Goal: Task Accomplishment & Management: Manage account settings

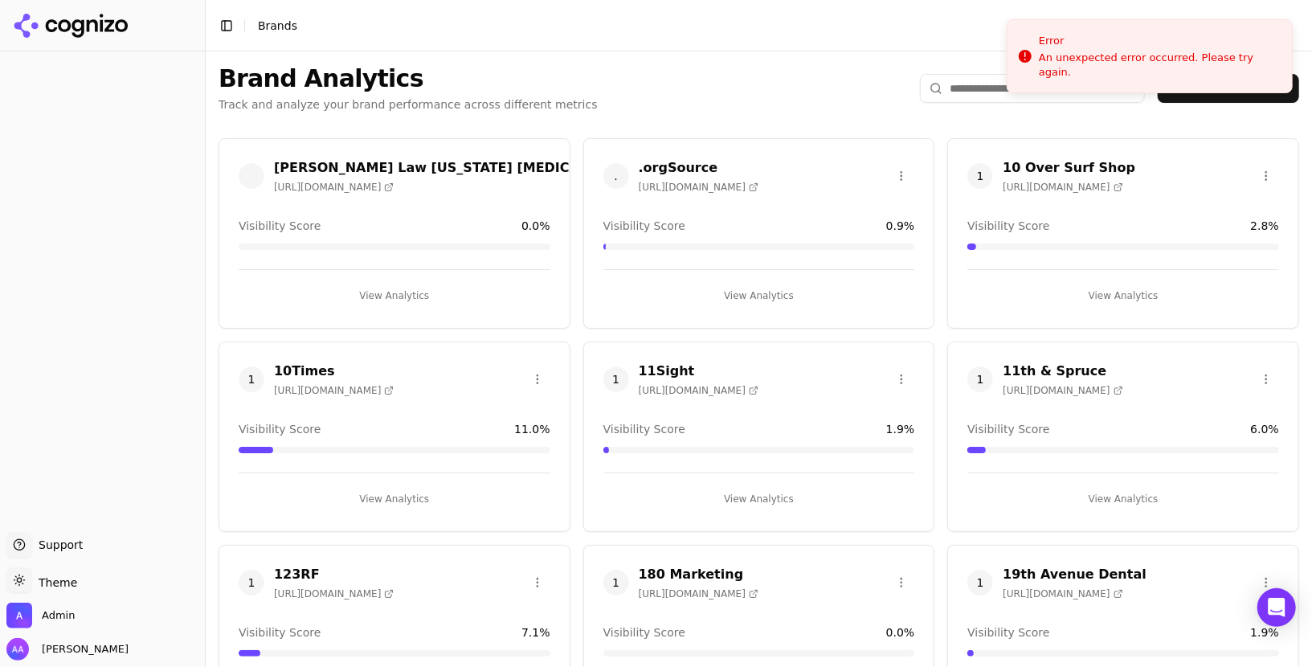
click at [96, 28] on html "Support Support Toggle theme Theme Admin Alp Aysan Toggle Sidebar Brands Brand …" at bounding box center [656, 333] width 1312 height 667
click at [966, 102] on input "search" at bounding box center [1032, 88] width 225 height 29
paste input "**********"
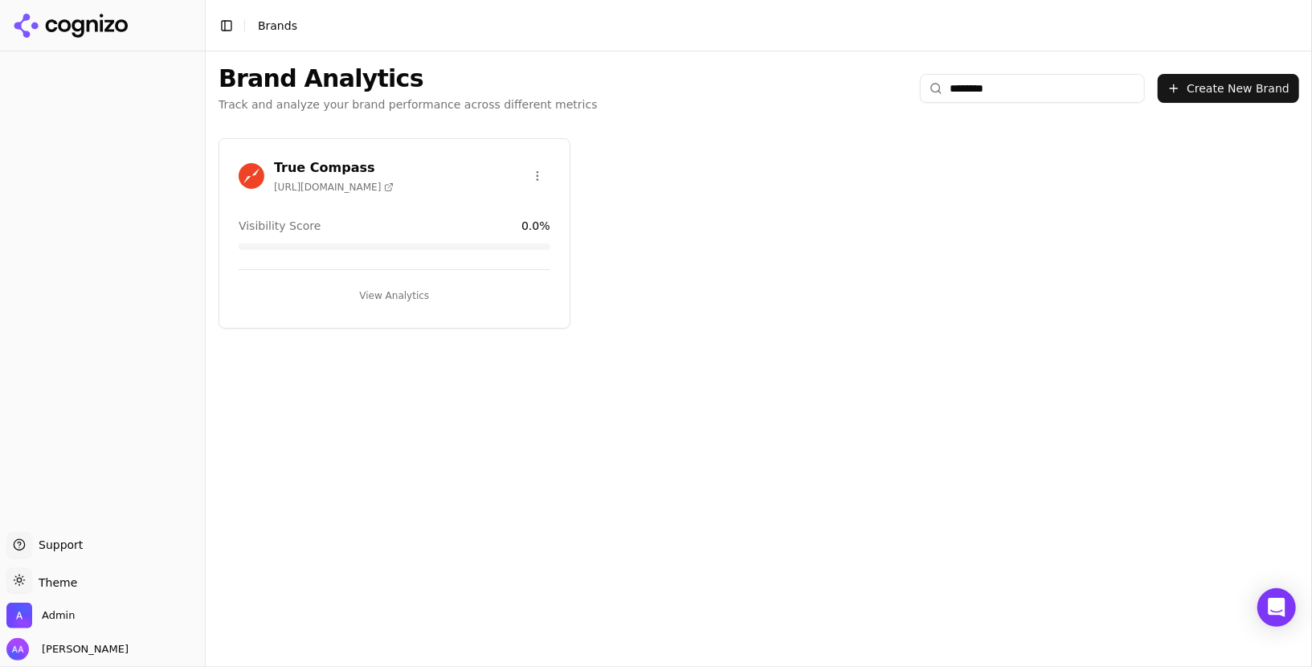
click at [1062, 93] on input "*******" at bounding box center [1032, 88] width 225 height 29
paste input "********"
type input "**********"
click at [251, 182] on img at bounding box center [252, 176] width 26 height 26
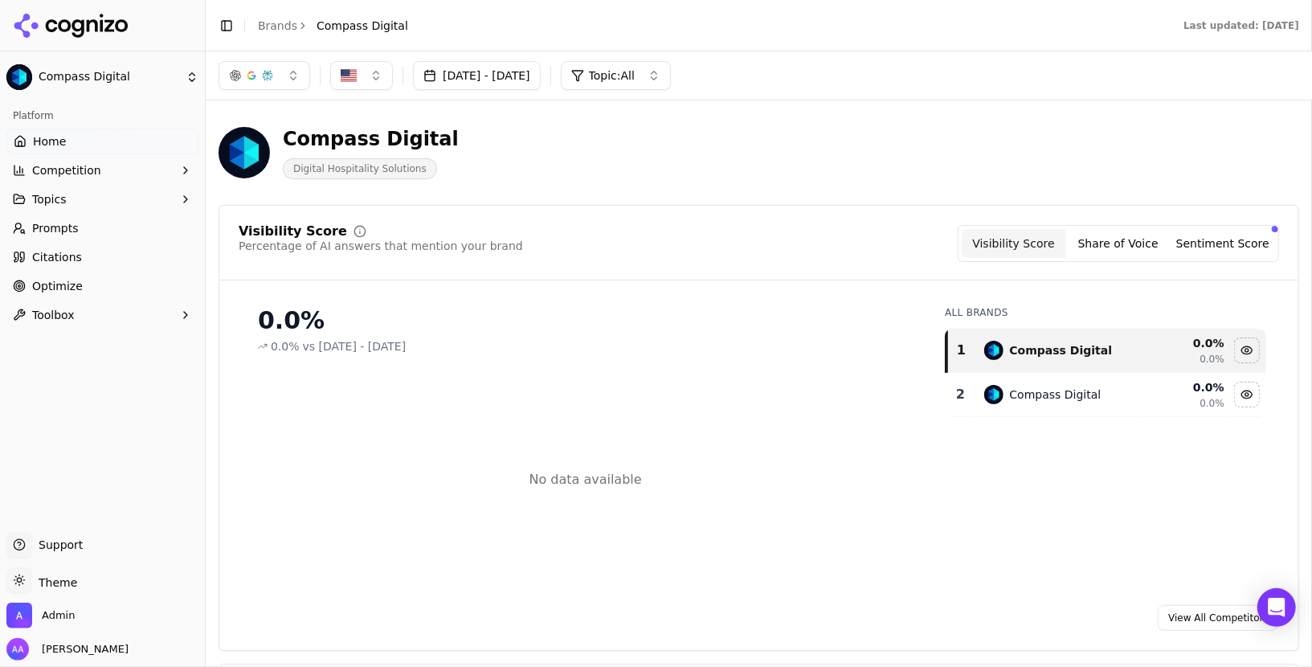
scroll to position [35, 0]
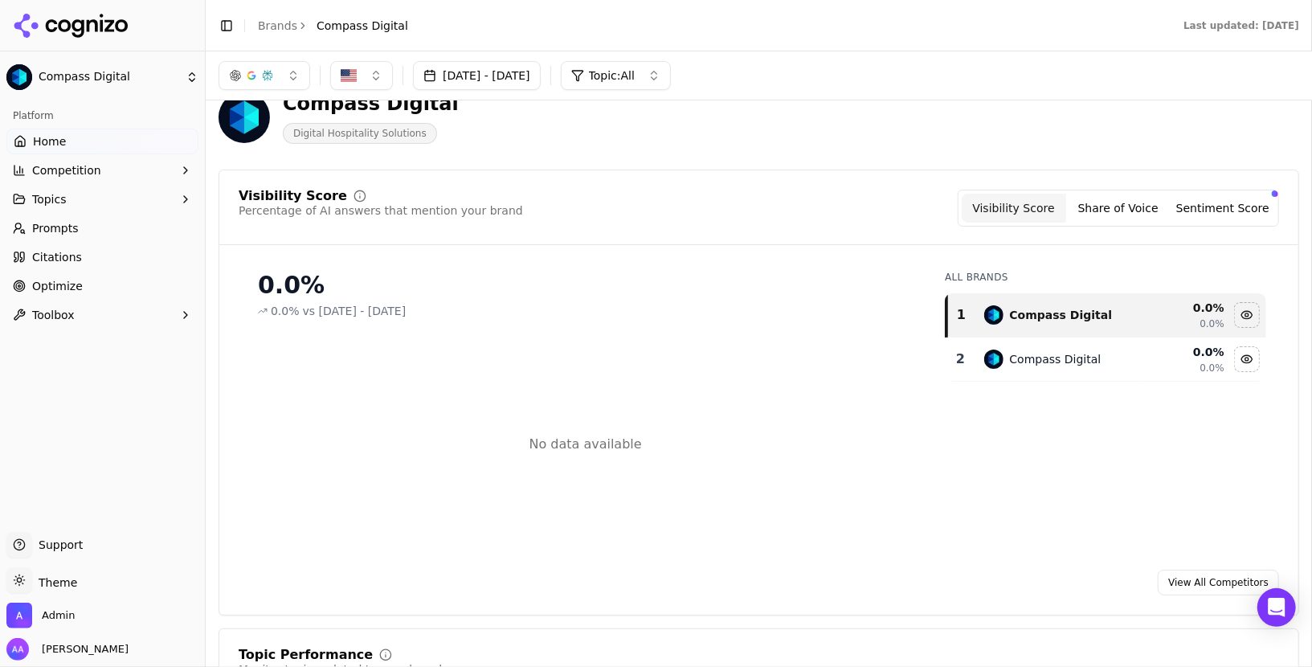
click at [125, 159] on button "Competition" at bounding box center [102, 170] width 192 height 26
click at [96, 304] on link "Prompts" at bounding box center [102, 305] width 192 height 26
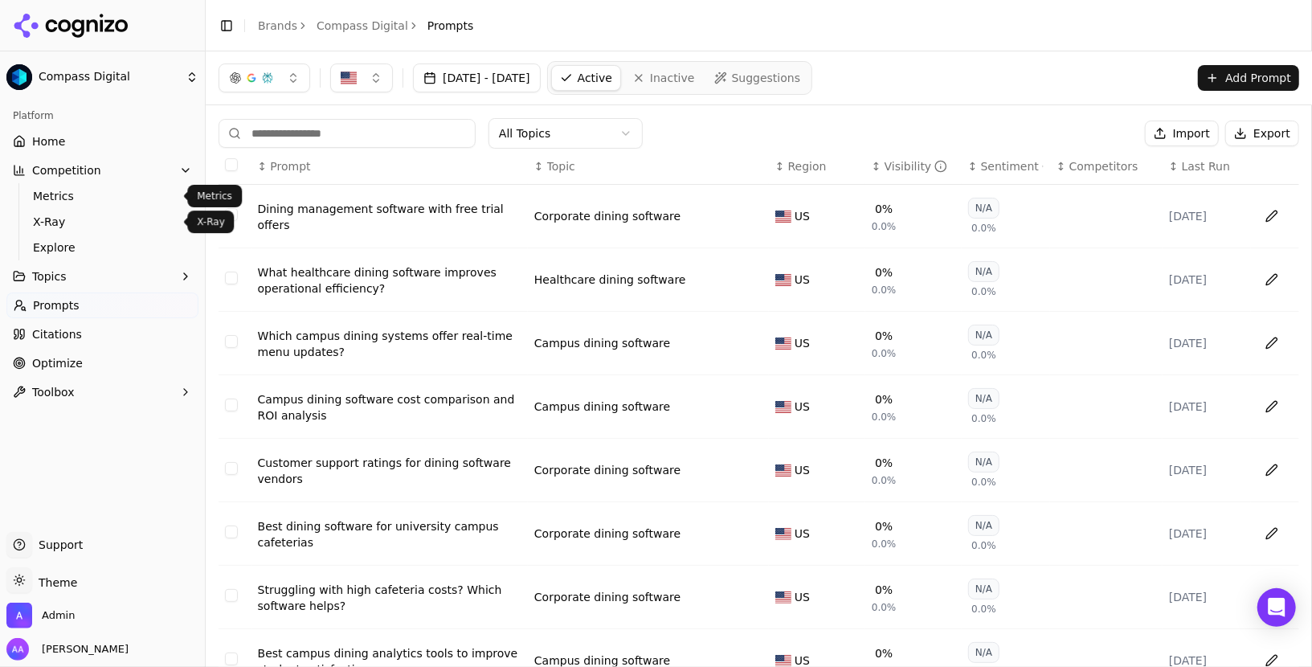
click at [80, 194] on span "Metrics" at bounding box center [103, 196] width 140 height 16
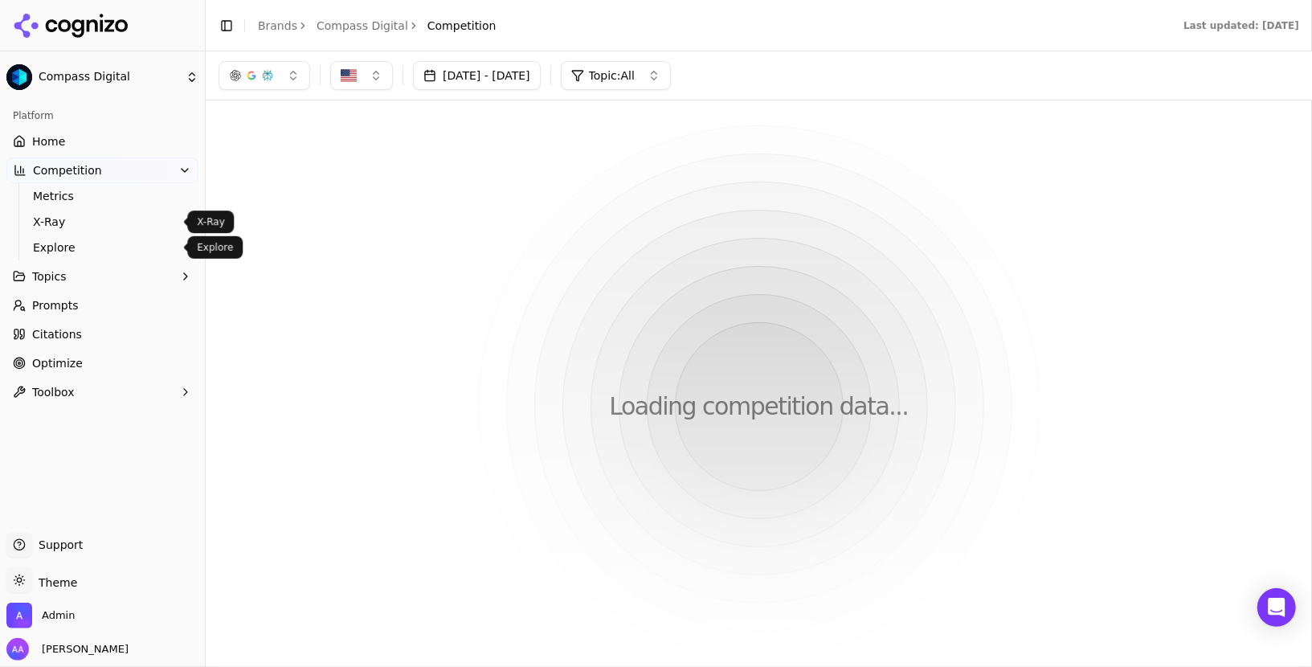
click at [76, 248] on span "Explore" at bounding box center [103, 247] width 140 height 16
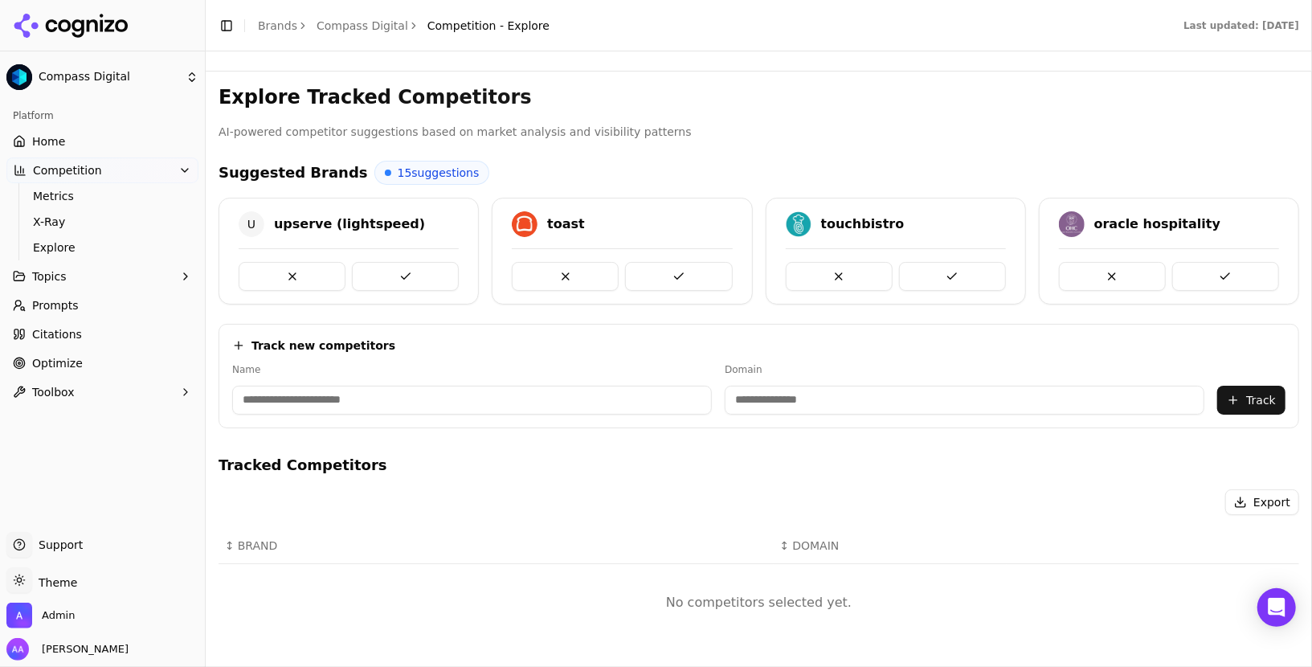
click at [94, 351] on link "Optimize" at bounding box center [102, 363] width 192 height 26
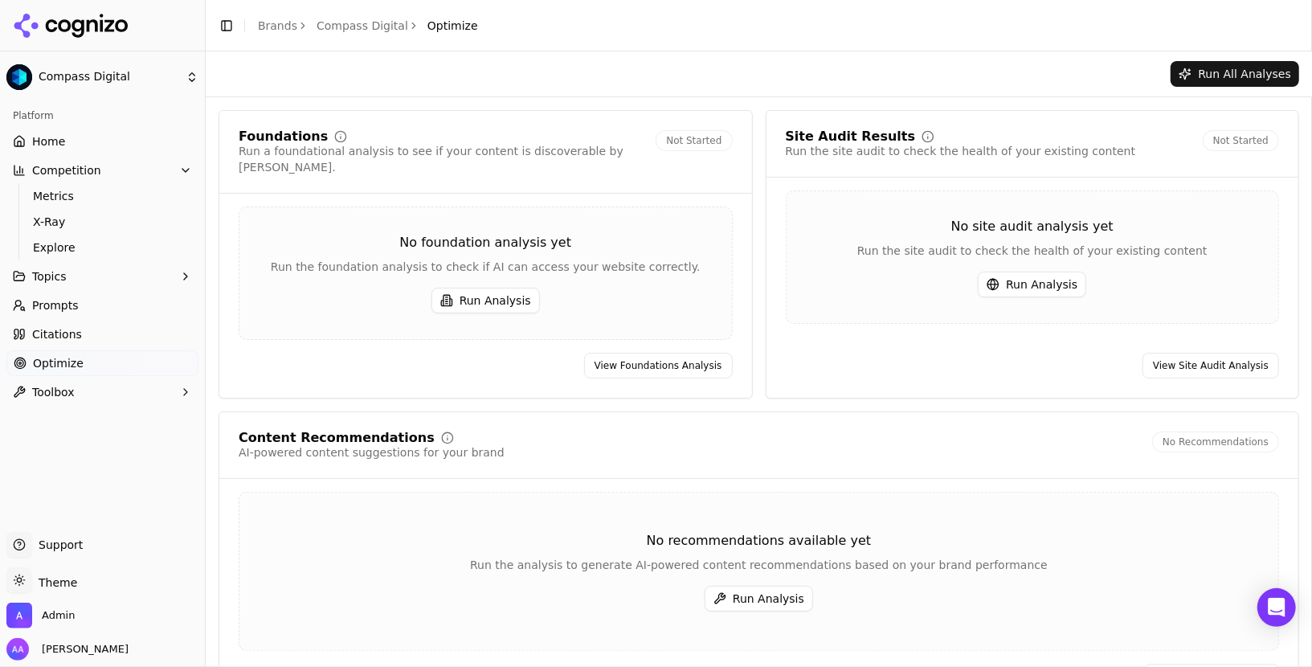
click at [280, 29] on link "Brands" at bounding box center [277, 25] width 39 height 13
click at [62, 27] on html "Compass Digital Platform Home Competition Metrics X-Ray Explore Topics Prompts …" at bounding box center [656, 333] width 1312 height 667
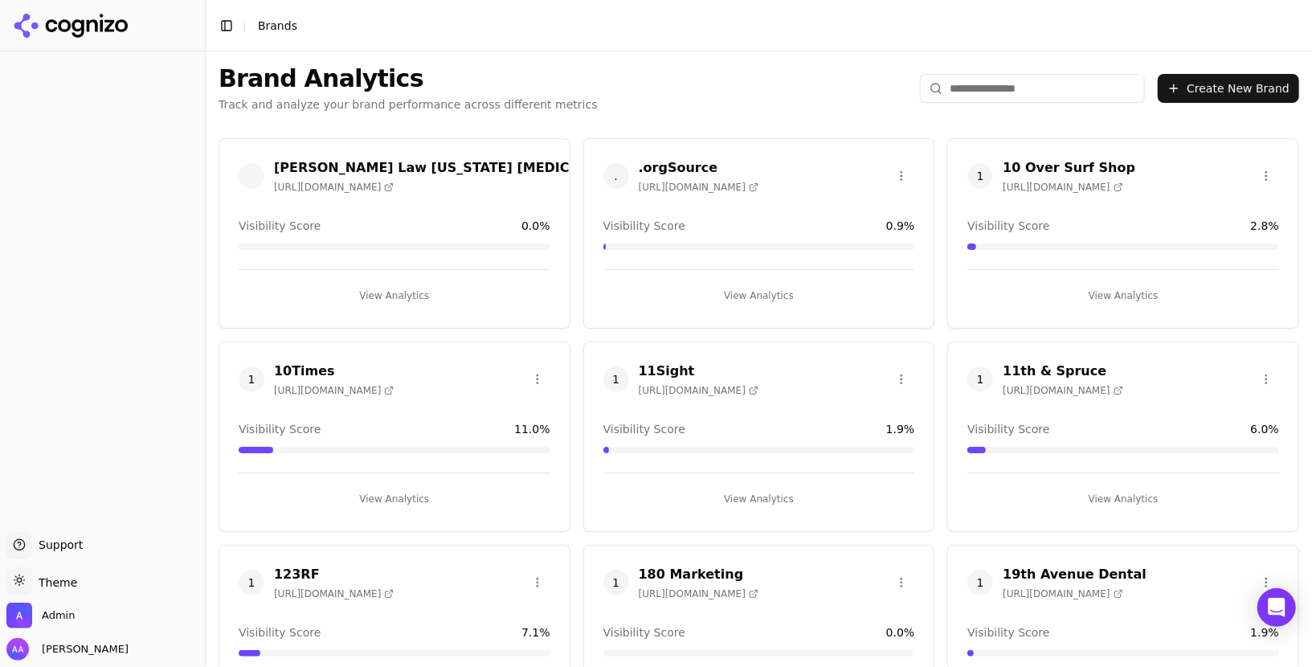
click at [992, 92] on input "search" at bounding box center [1032, 88] width 225 height 29
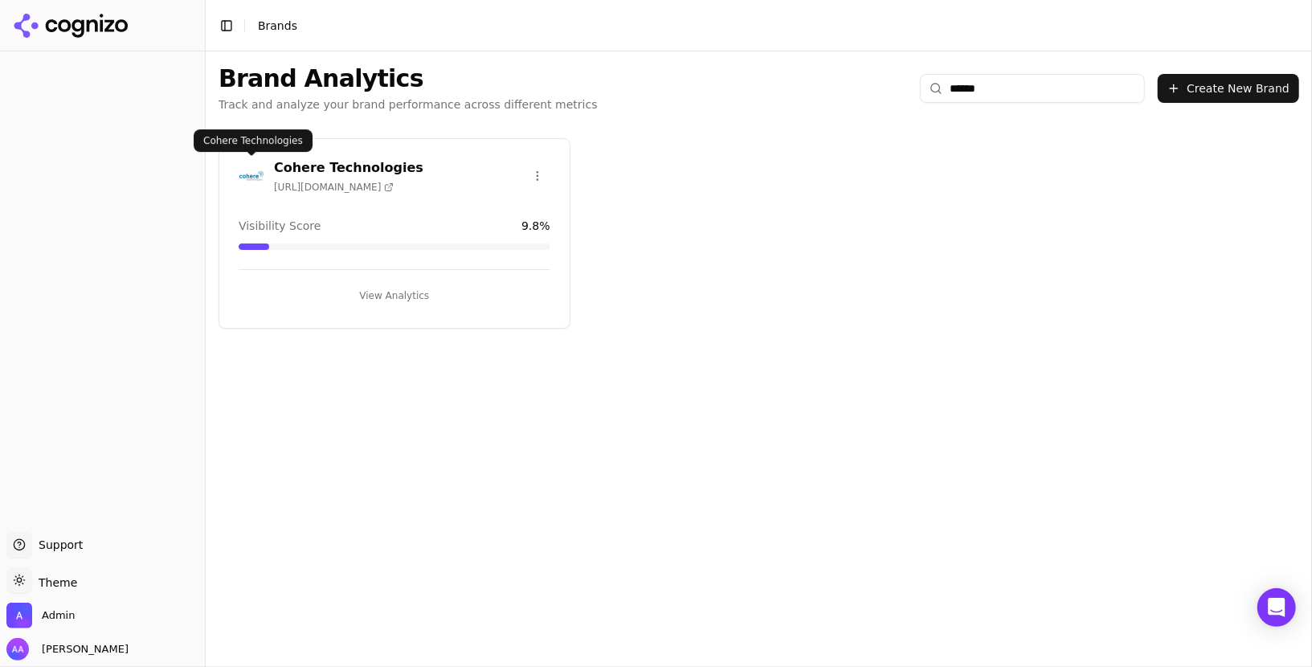
type input "******"
click at [246, 170] on img at bounding box center [252, 176] width 26 height 26
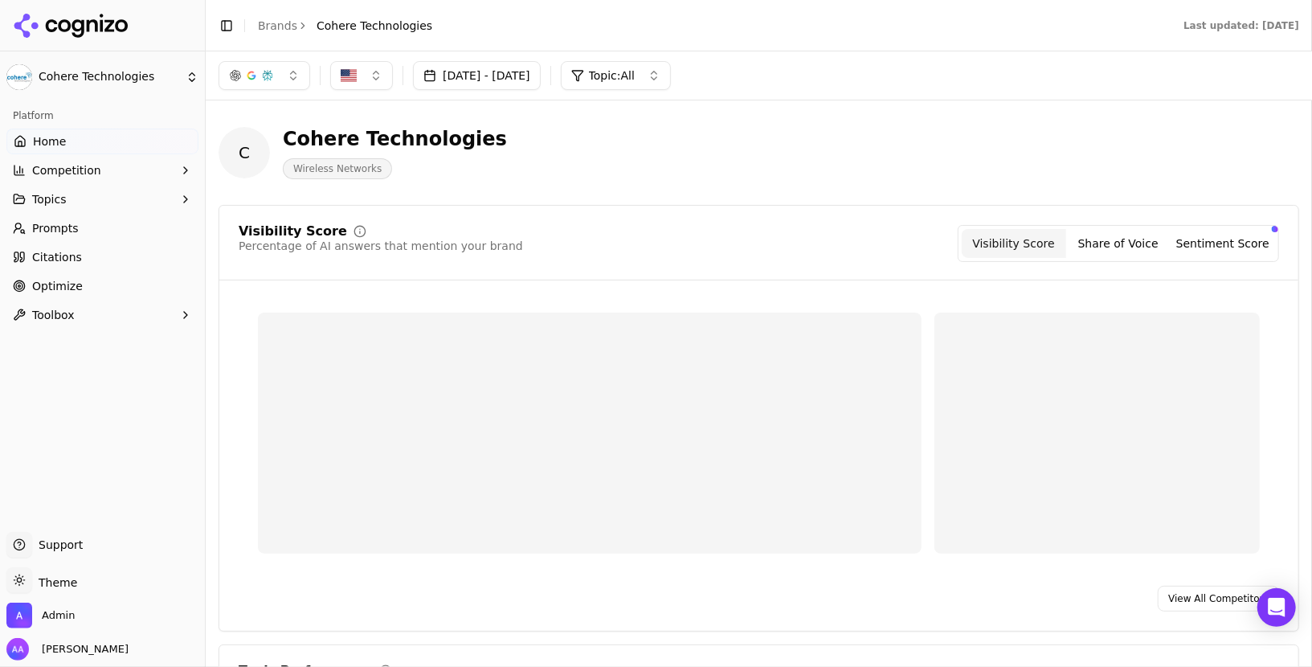
click at [84, 276] on link "Optimize" at bounding box center [102, 286] width 192 height 26
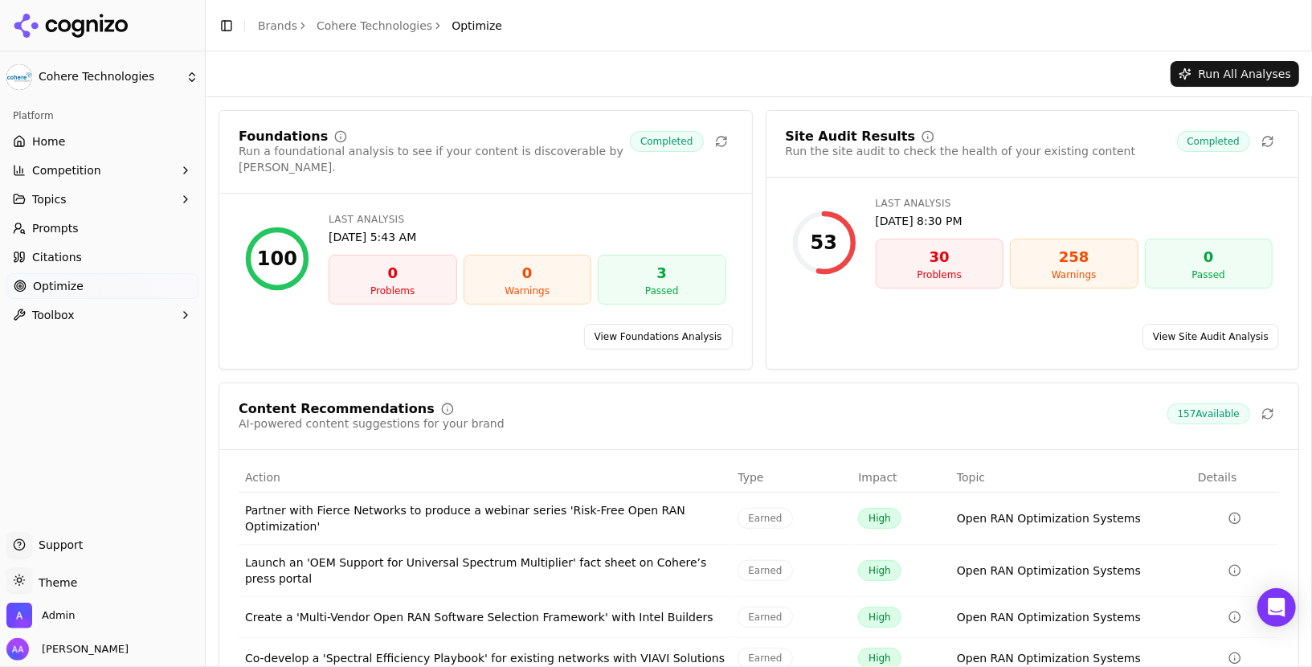
click at [1212, 324] on link "View Site Audit Analysis" at bounding box center [1210, 337] width 137 height 26
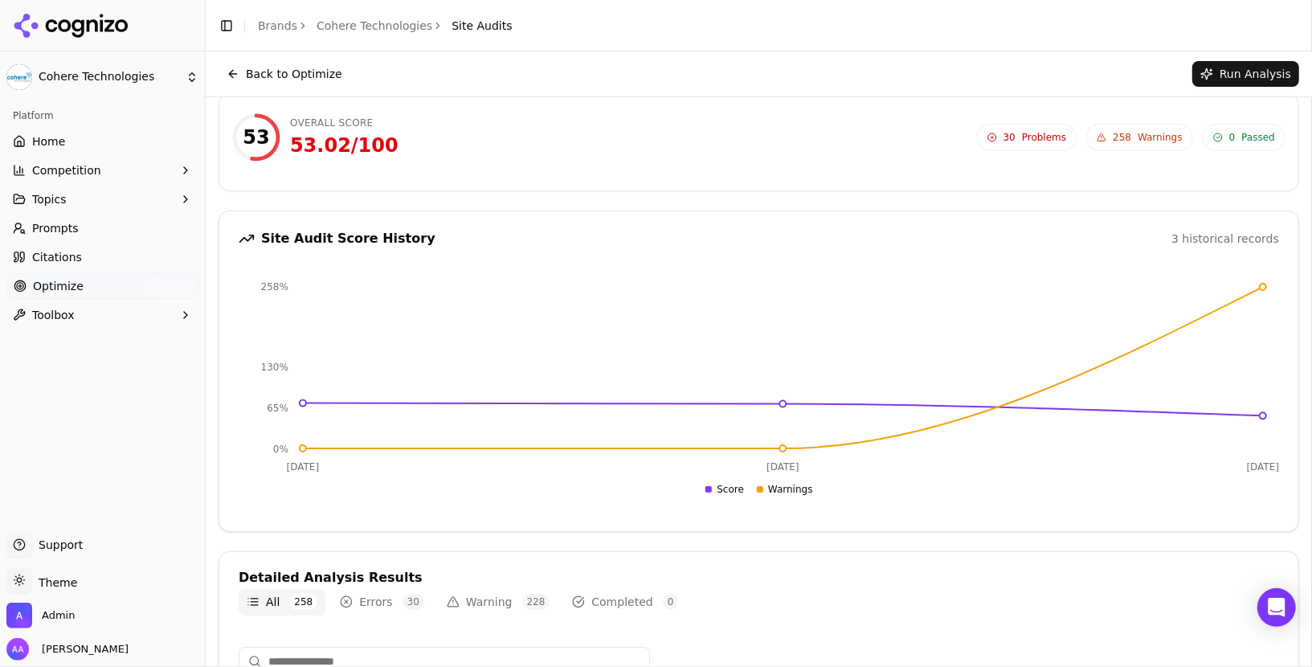
click at [1125, 140] on span "258" at bounding box center [1122, 137] width 18 height 13
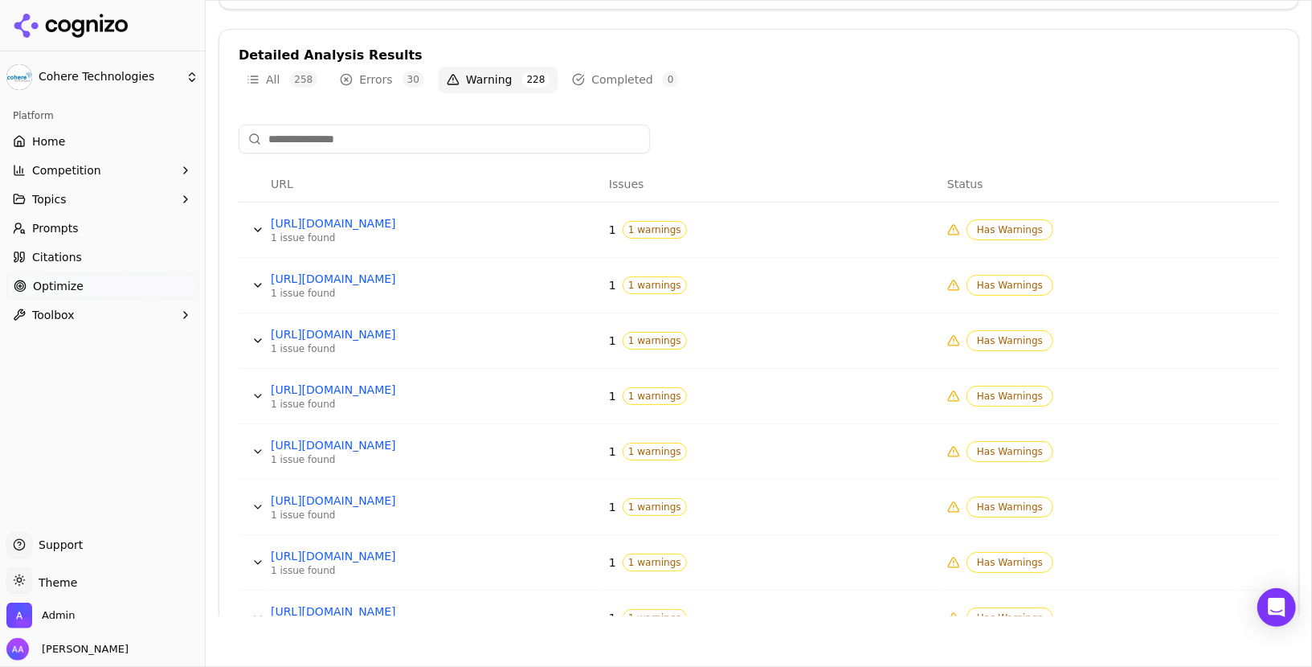
scroll to position [514, 0]
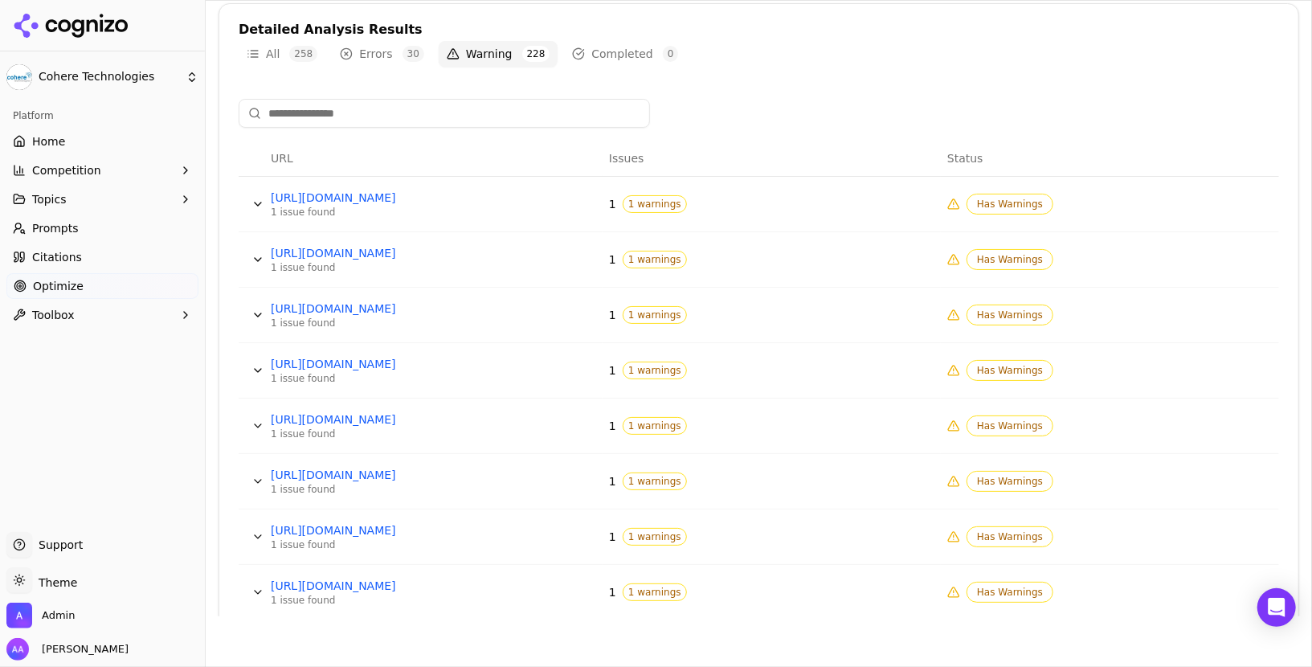
click at [256, 202] on button "Data table" at bounding box center [258, 204] width 26 height 26
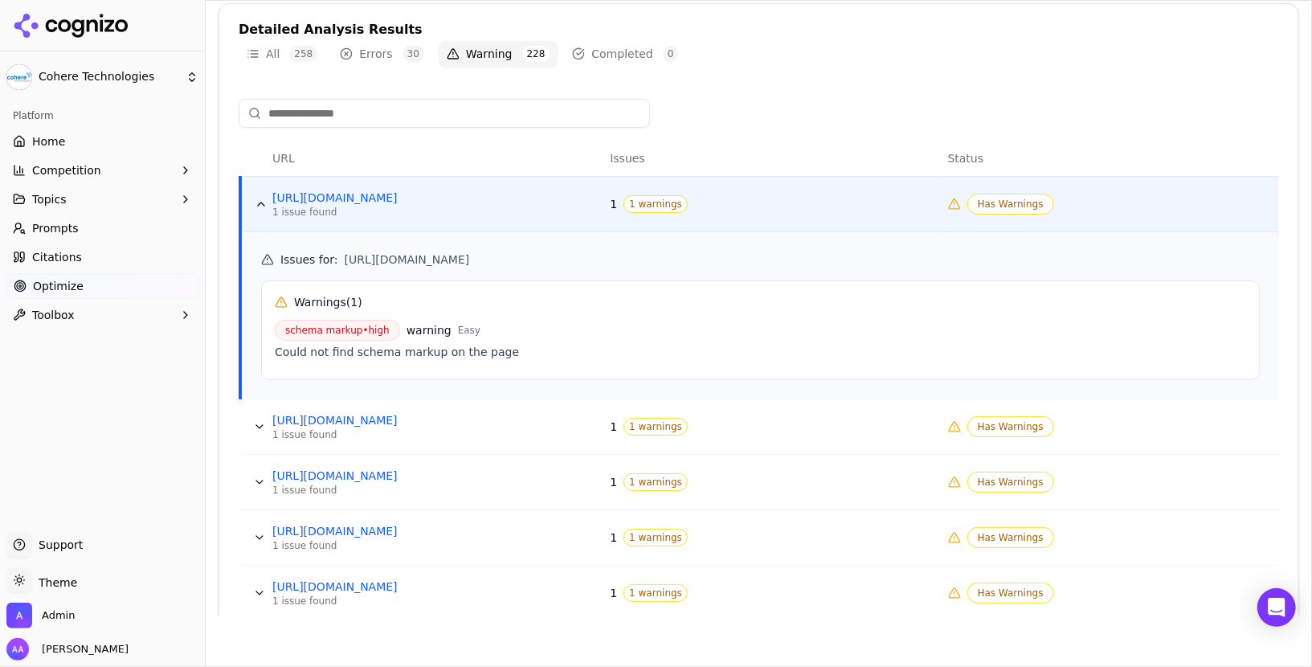
click at [256, 202] on button "Data table" at bounding box center [261, 204] width 26 height 26
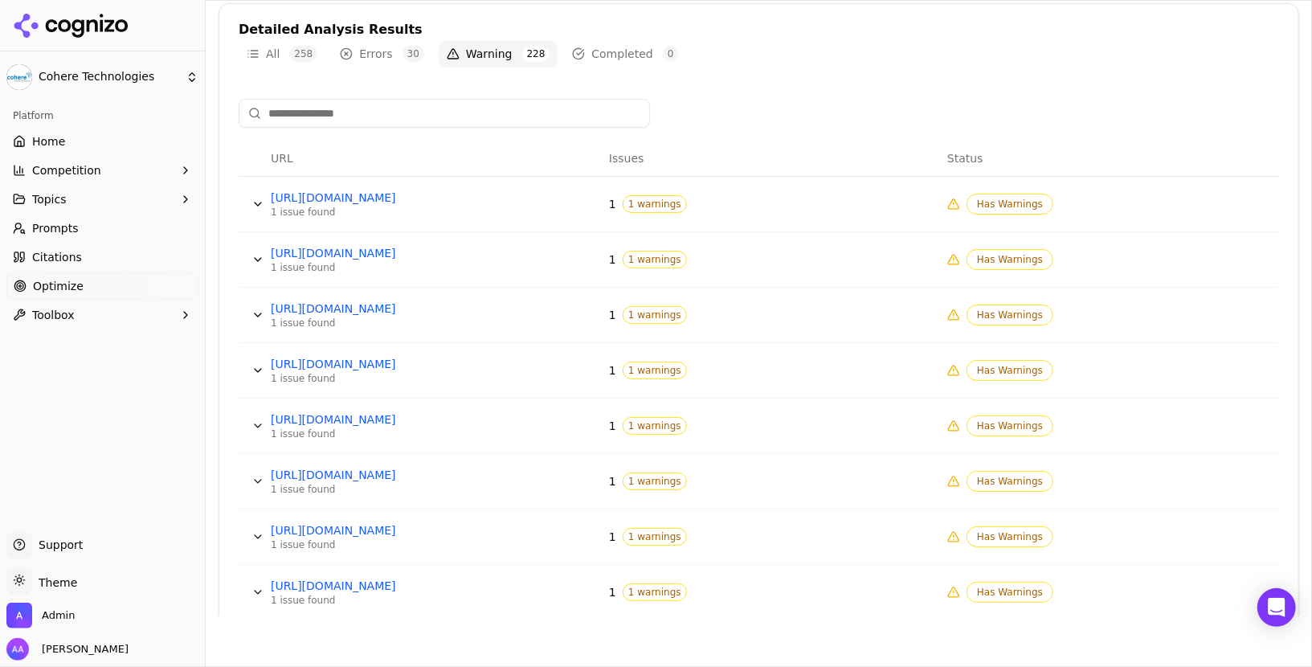
click at [263, 310] on button "Data table" at bounding box center [258, 315] width 26 height 26
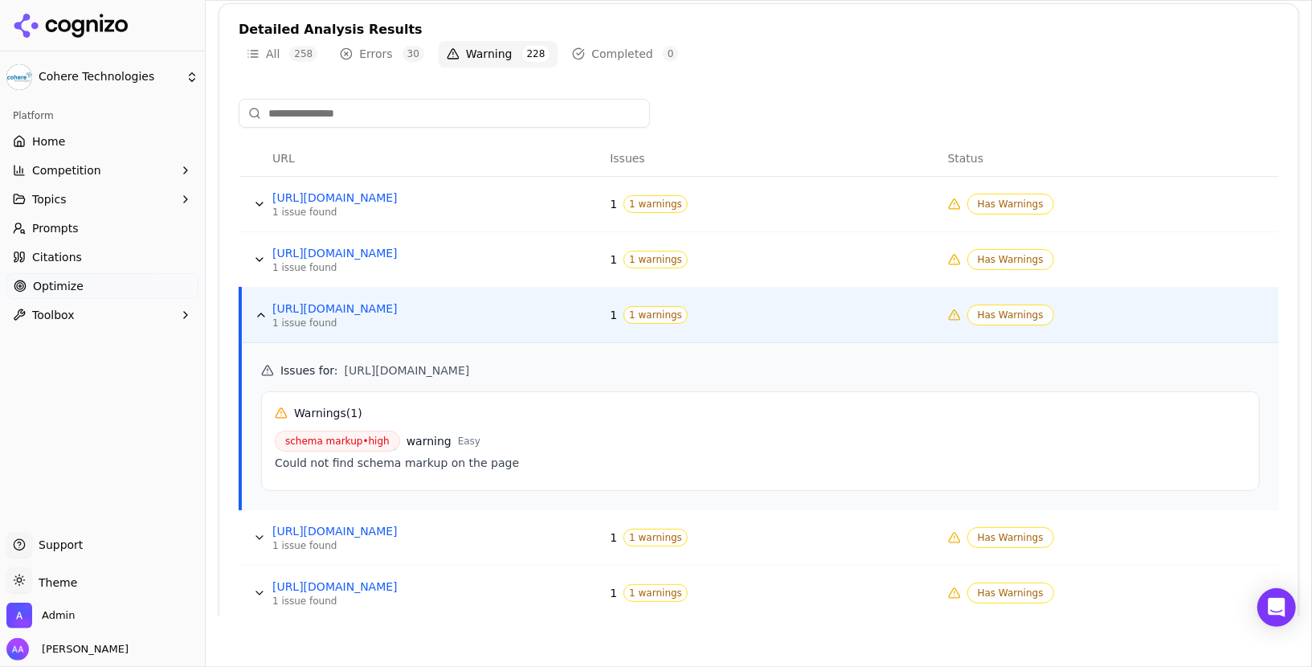
click at [263, 310] on button "Data table" at bounding box center [261, 315] width 26 height 26
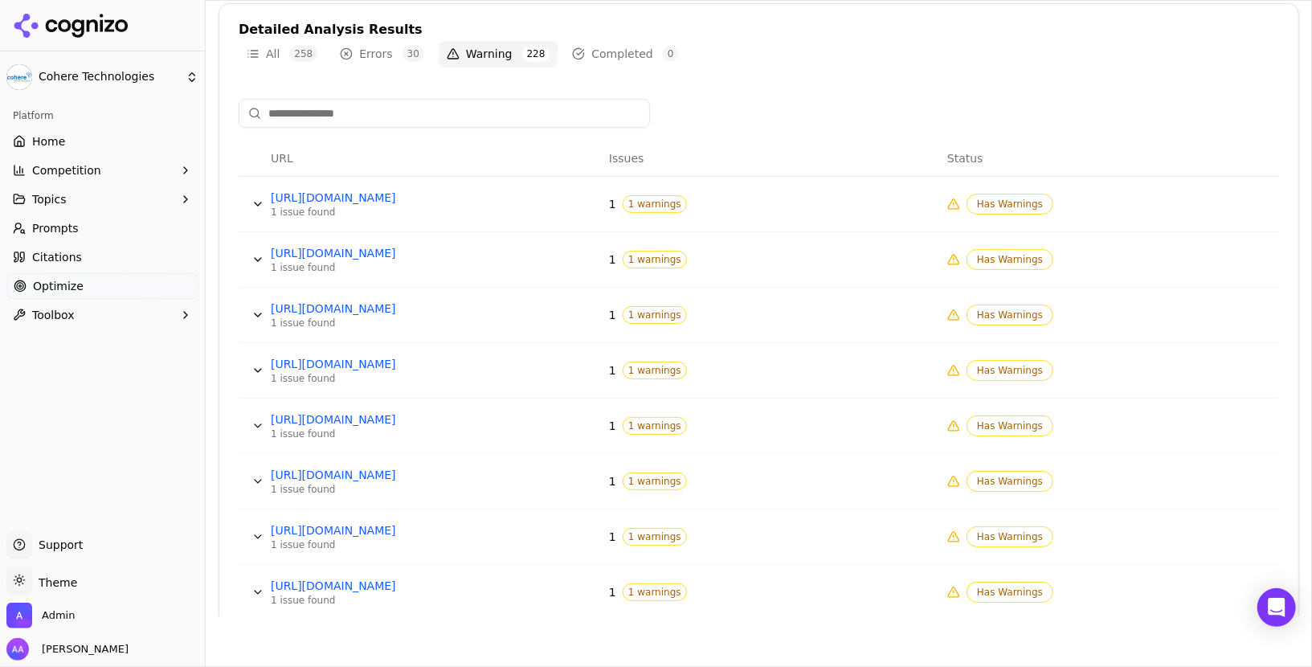
click at [248, 368] on button "Data table" at bounding box center [258, 370] width 26 height 26
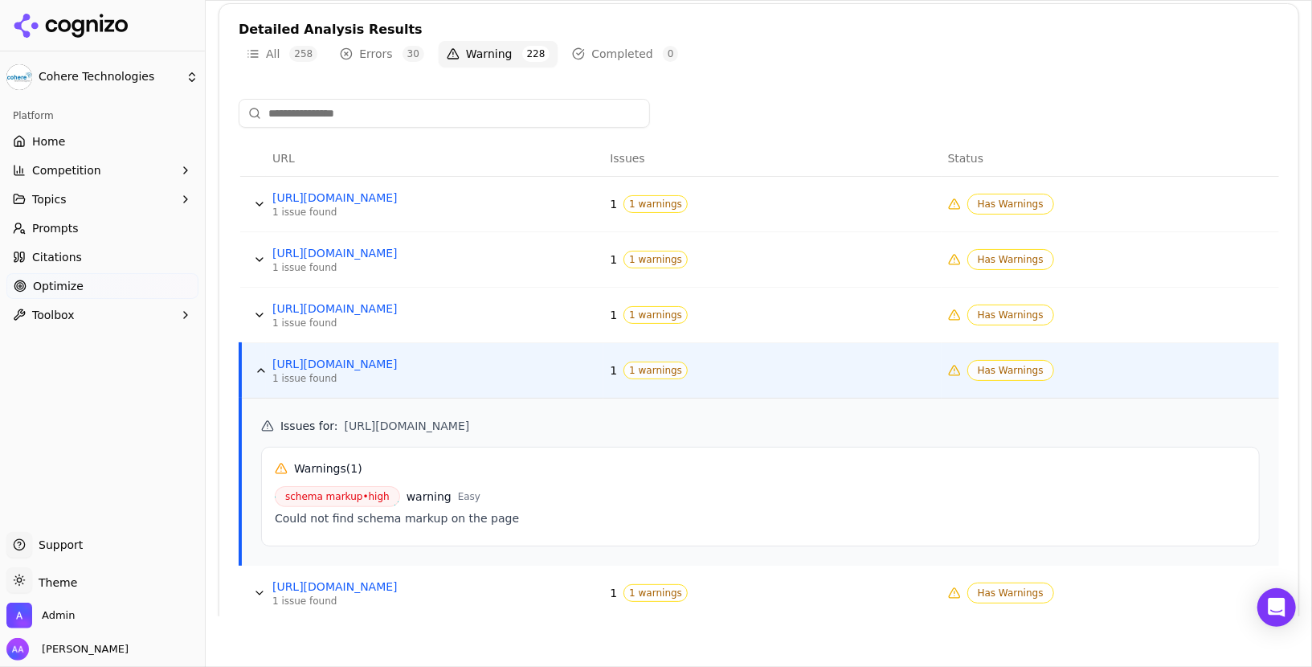
click at [248, 368] on button "Data table" at bounding box center [261, 370] width 26 height 26
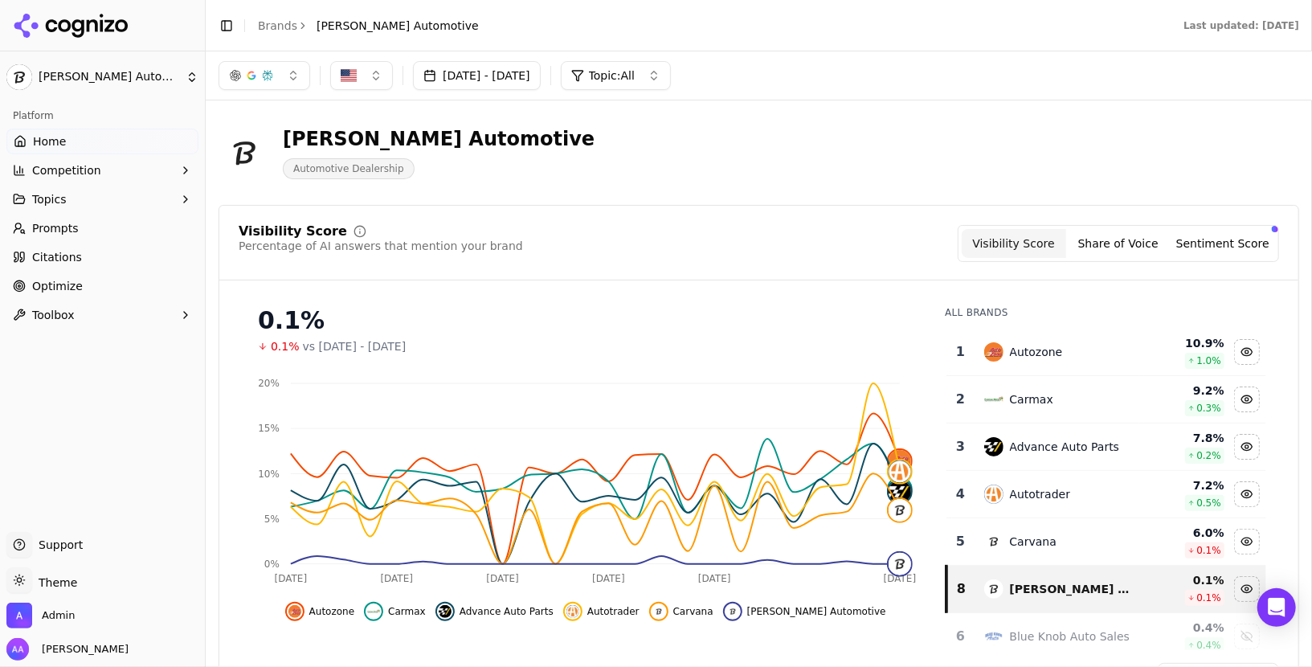
click at [104, 165] on button "Competition" at bounding box center [102, 170] width 192 height 26
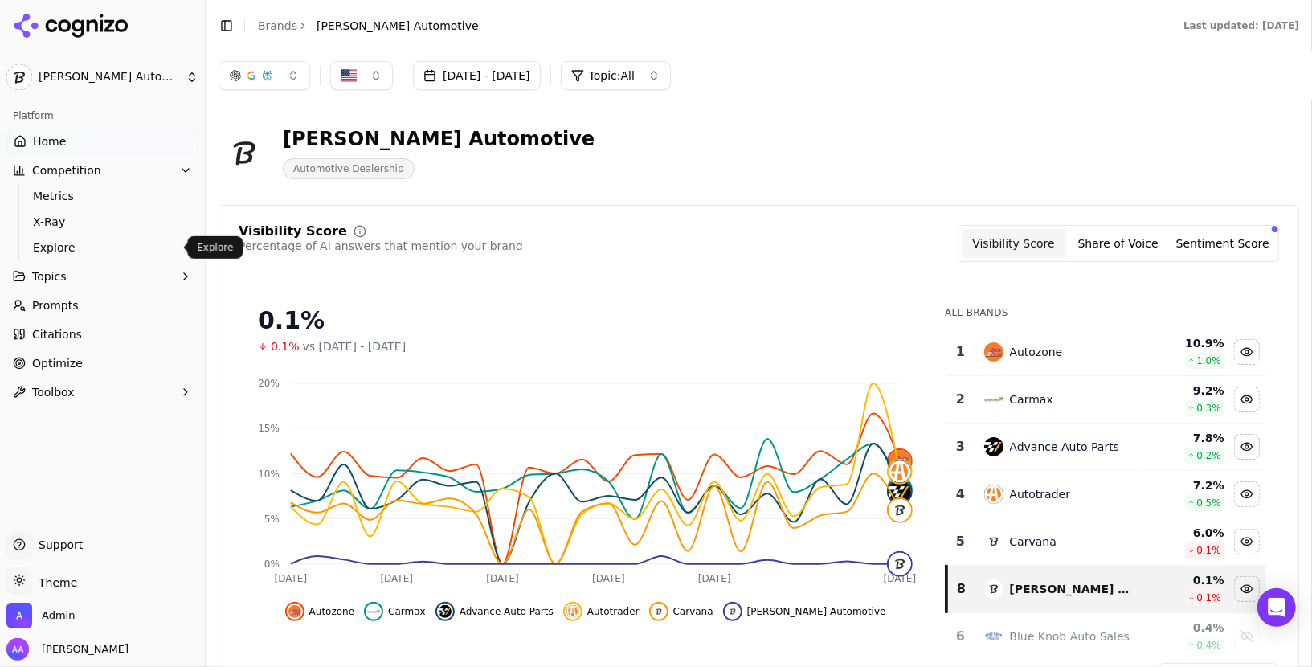
click at [104, 247] on span "Explore" at bounding box center [103, 247] width 140 height 16
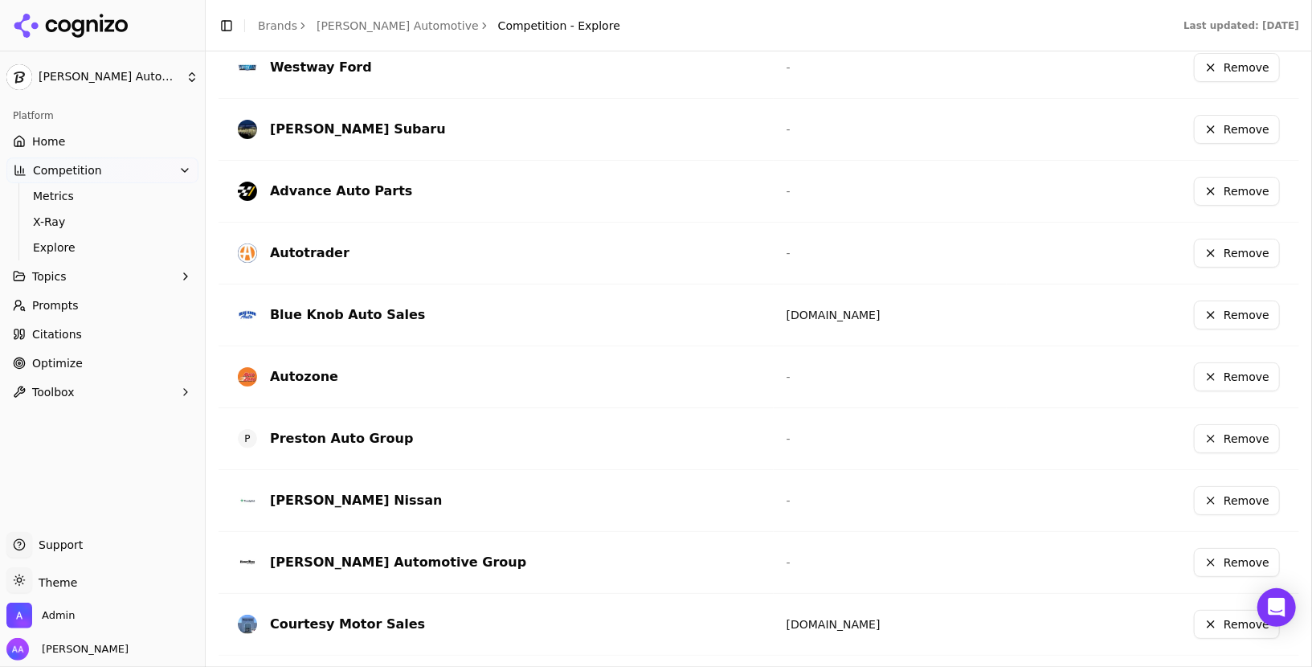
scroll to position [559, 0]
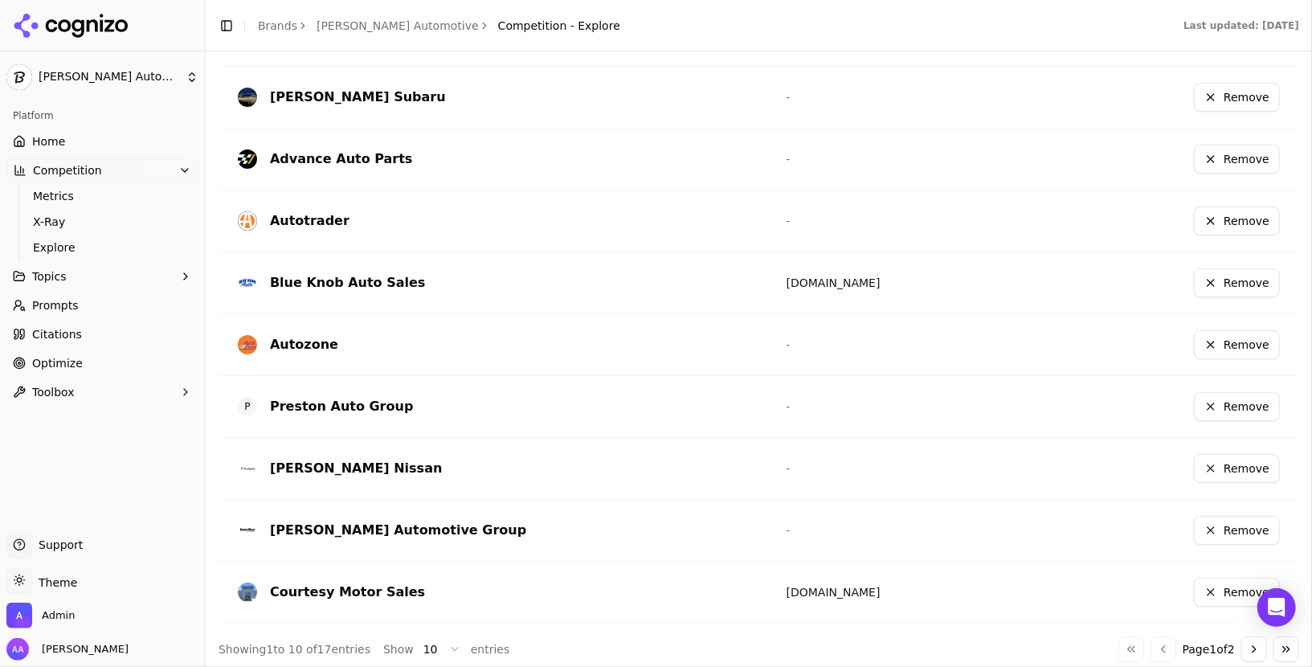
click at [95, 137] on link "Home" at bounding box center [102, 142] width 192 height 26
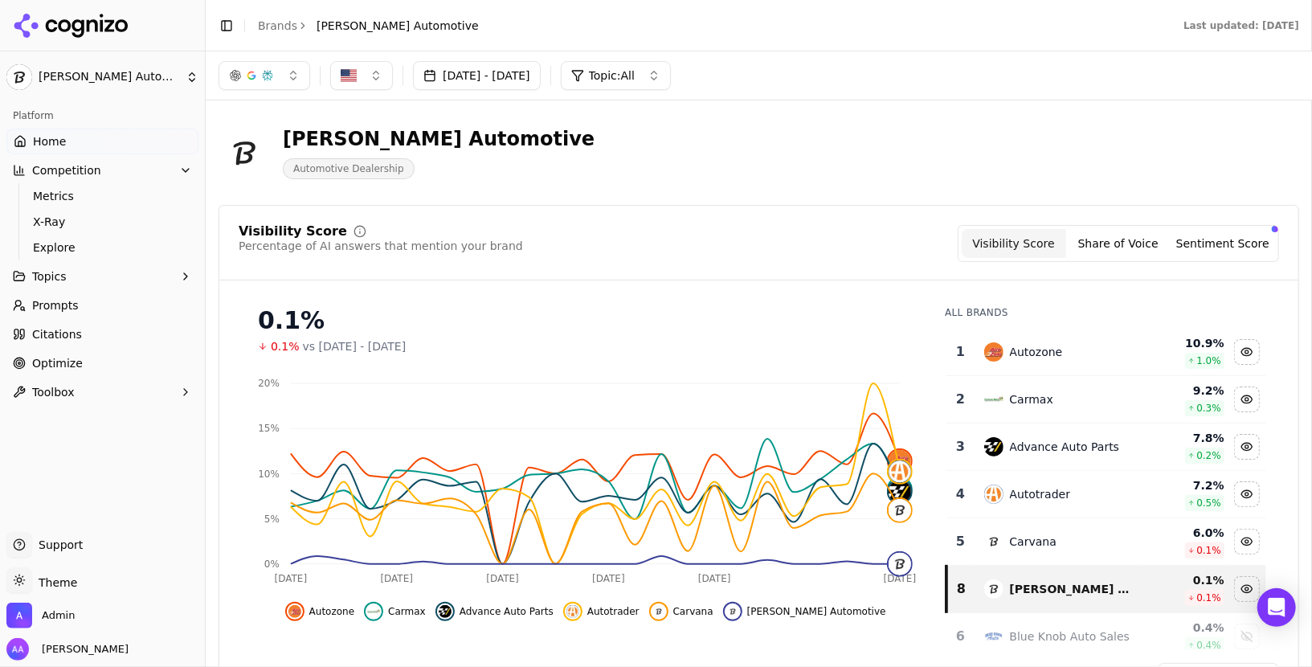
click at [102, 312] on link "Prompts" at bounding box center [102, 305] width 192 height 26
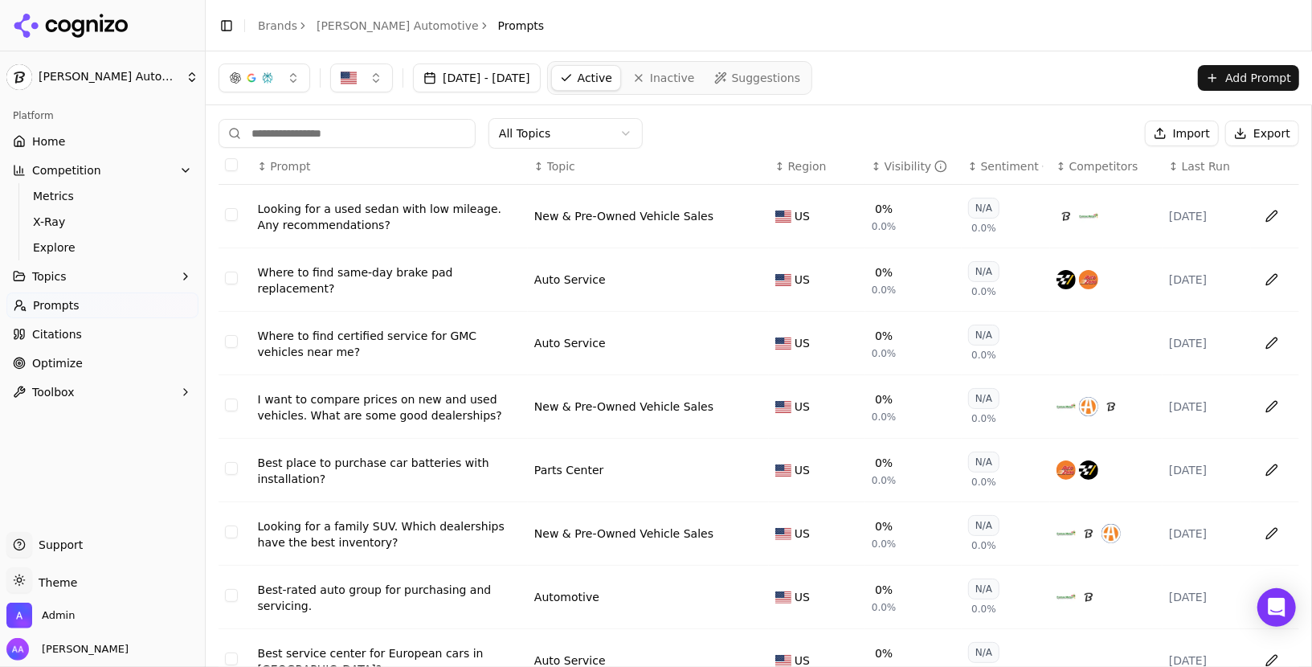
click at [322, 218] on div "Looking for a used sedan with low mileage. Any recommendations?" at bounding box center [389, 217] width 263 height 32
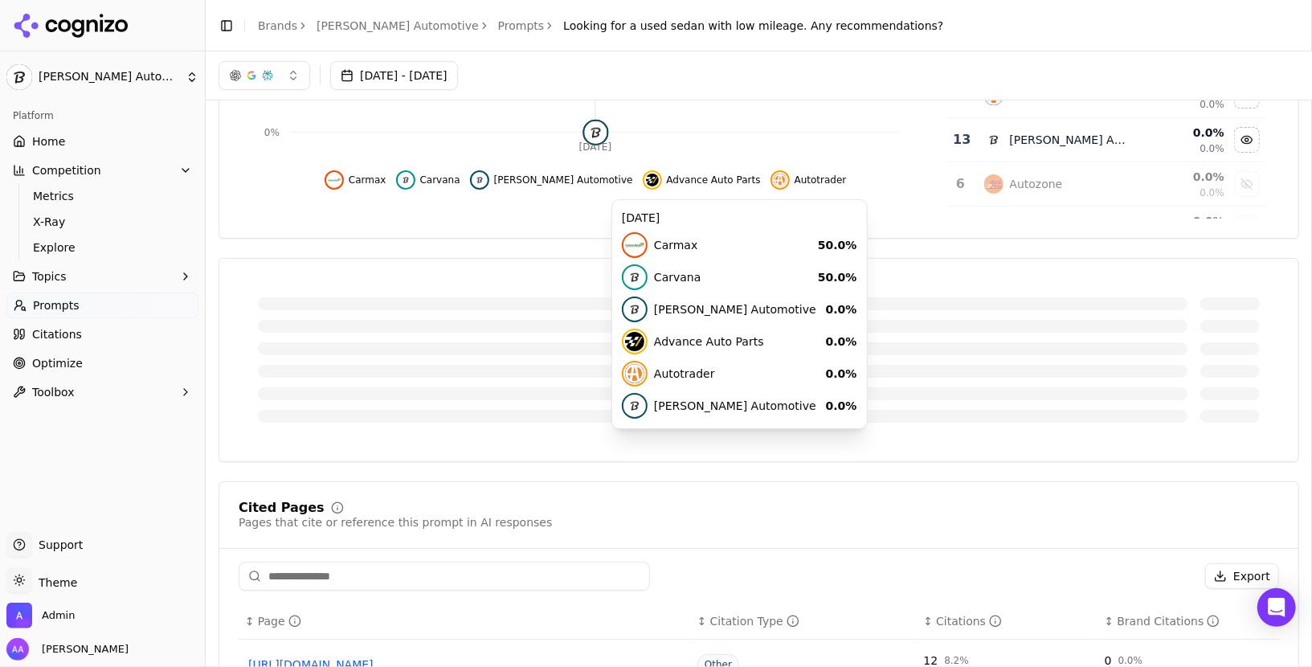
scroll to position [347, 0]
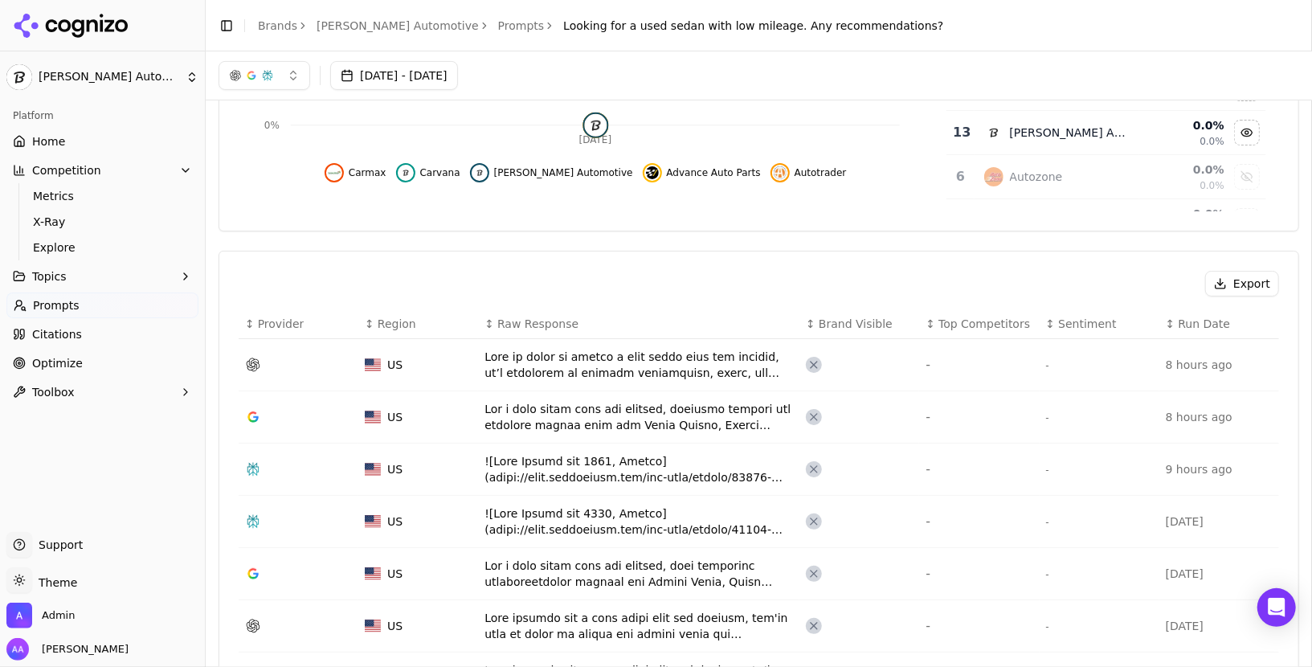
click at [547, 366] on div "Data table" at bounding box center [638, 365] width 308 height 32
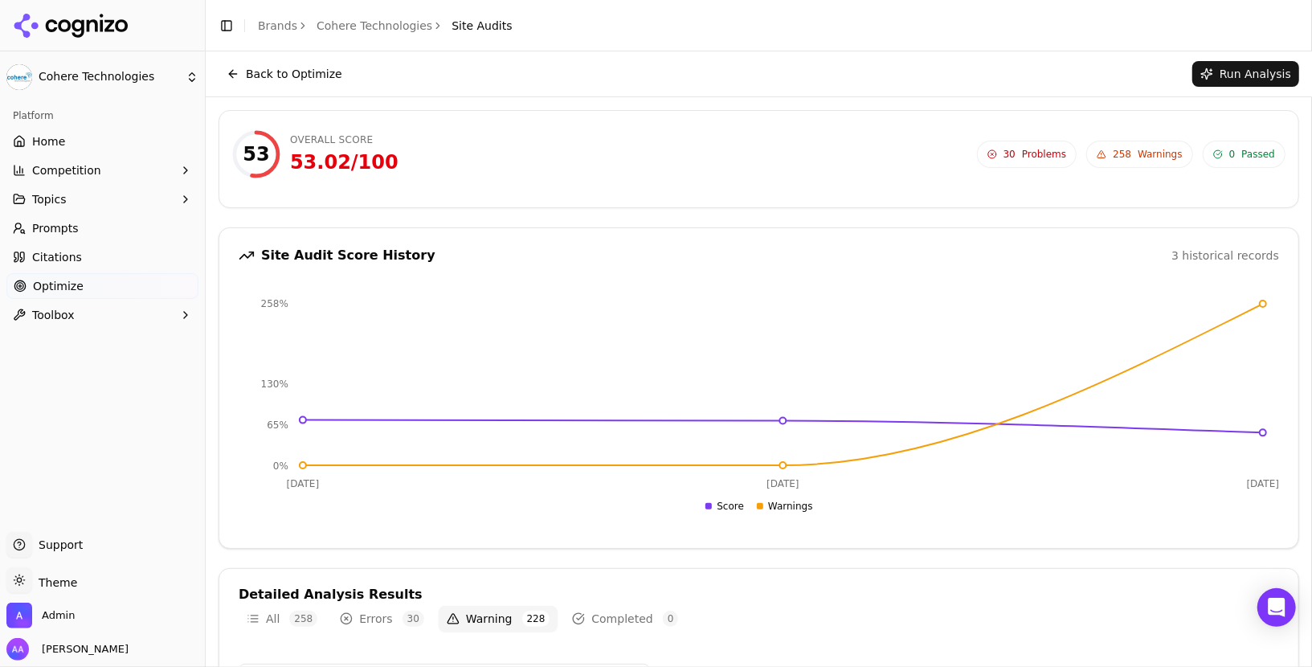
scroll to position [51, 0]
click at [145, 139] on link "Home" at bounding box center [102, 142] width 192 height 26
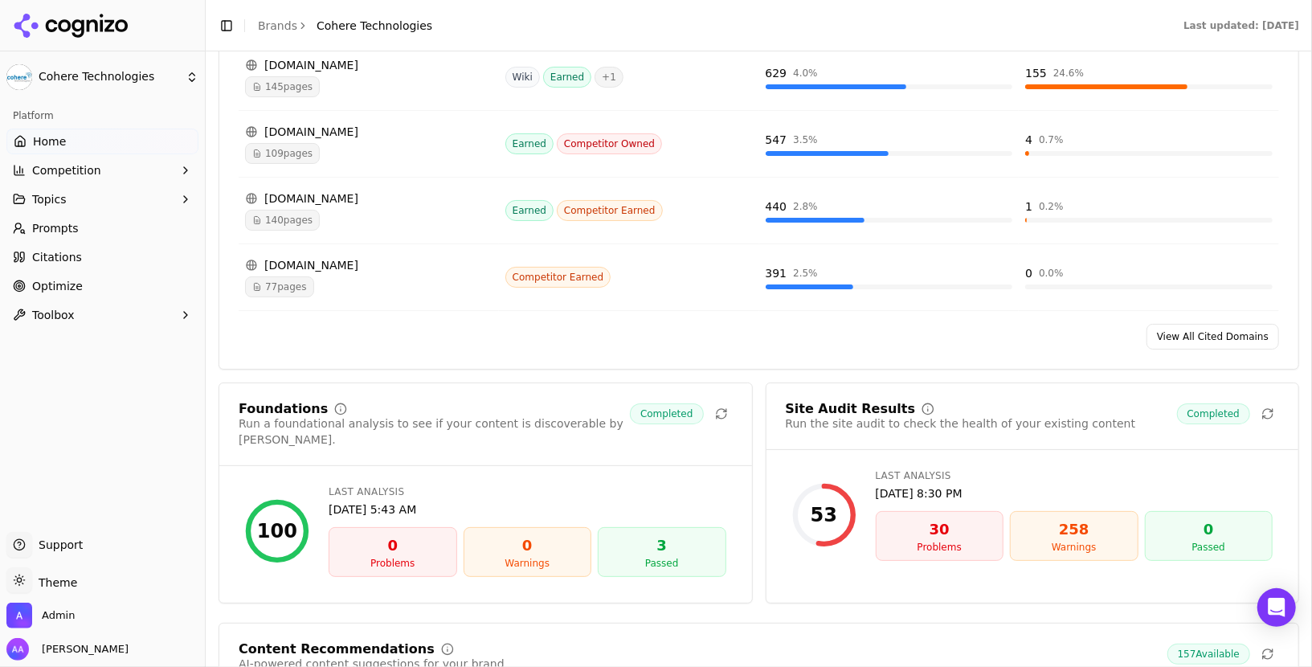
scroll to position [1820, 0]
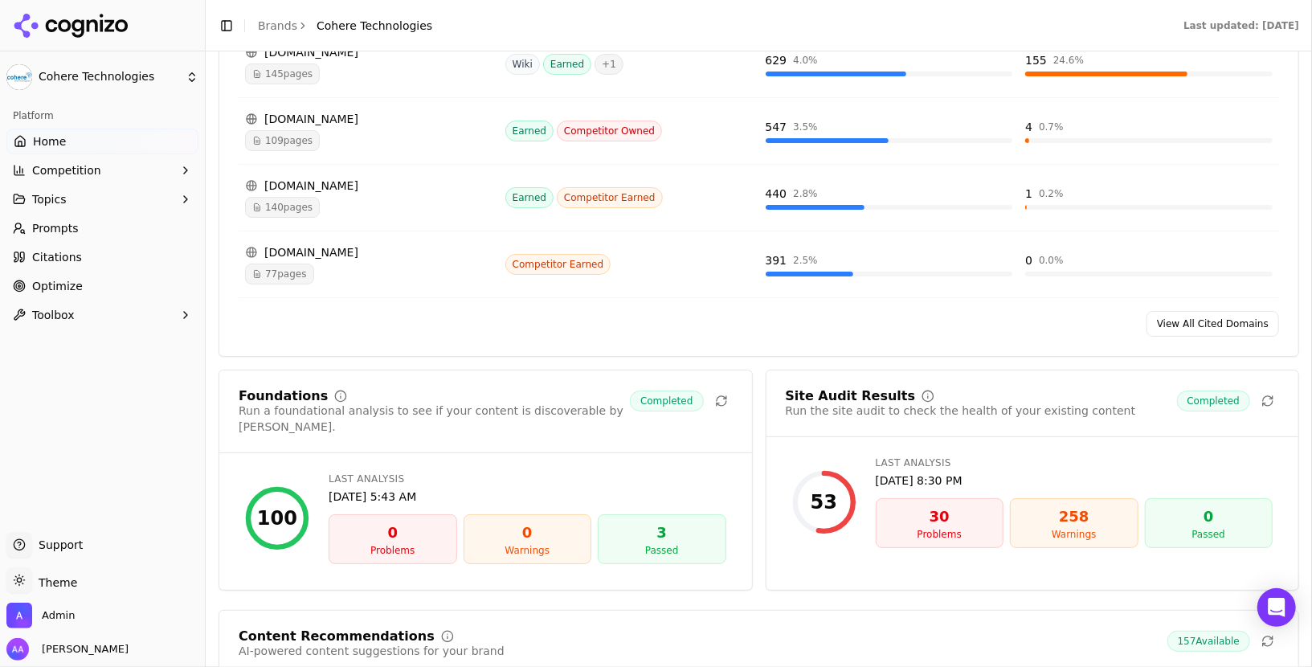
click at [119, 31] on icon at bounding box center [71, 26] width 116 height 24
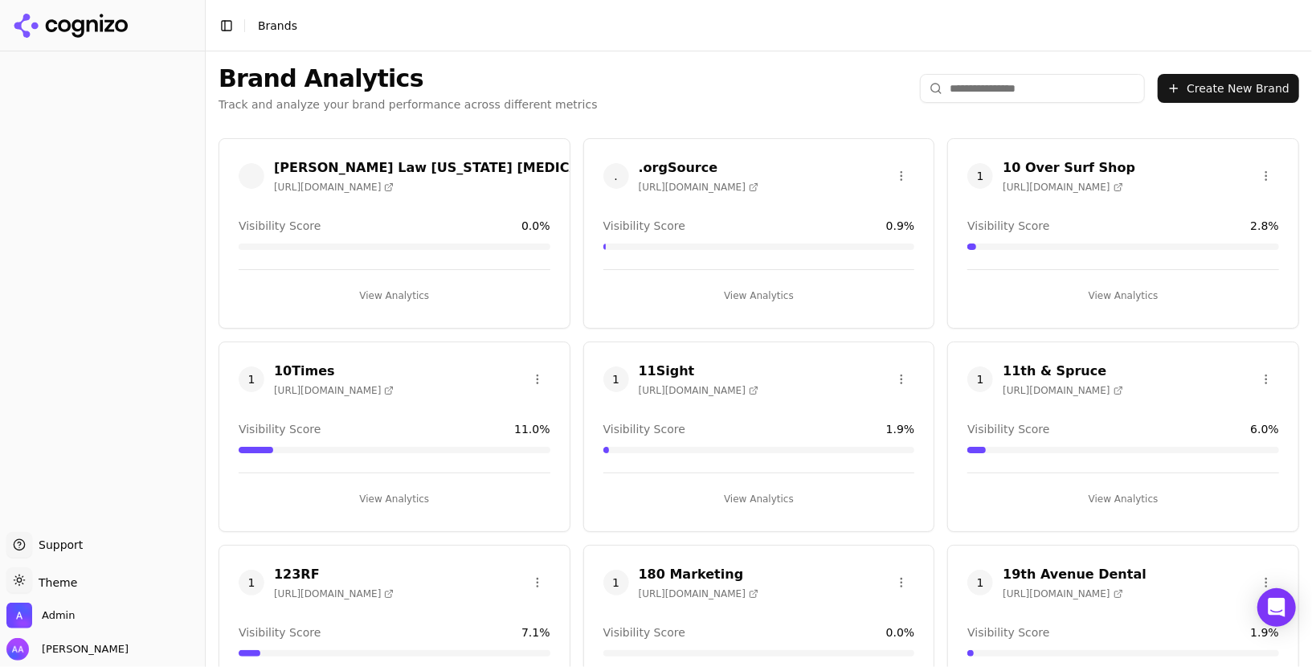
click at [1027, 82] on input "search" at bounding box center [1032, 88] width 225 height 29
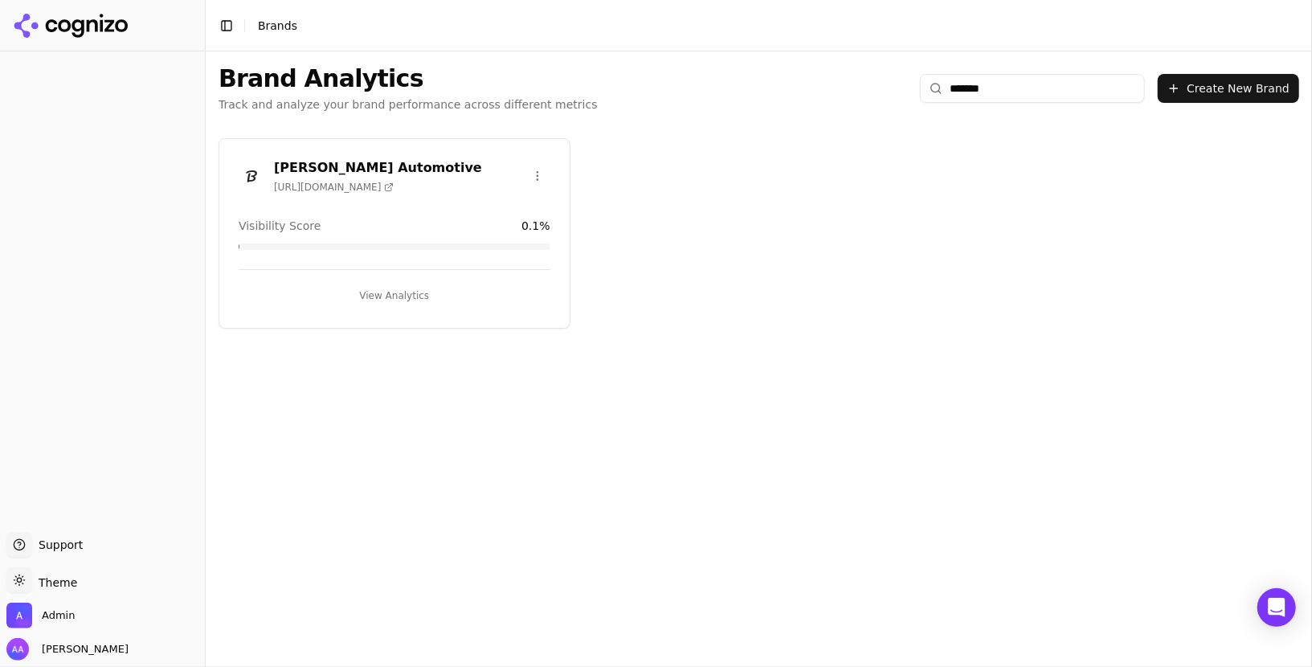
type input "*******"
click at [263, 178] on img at bounding box center [252, 176] width 26 height 26
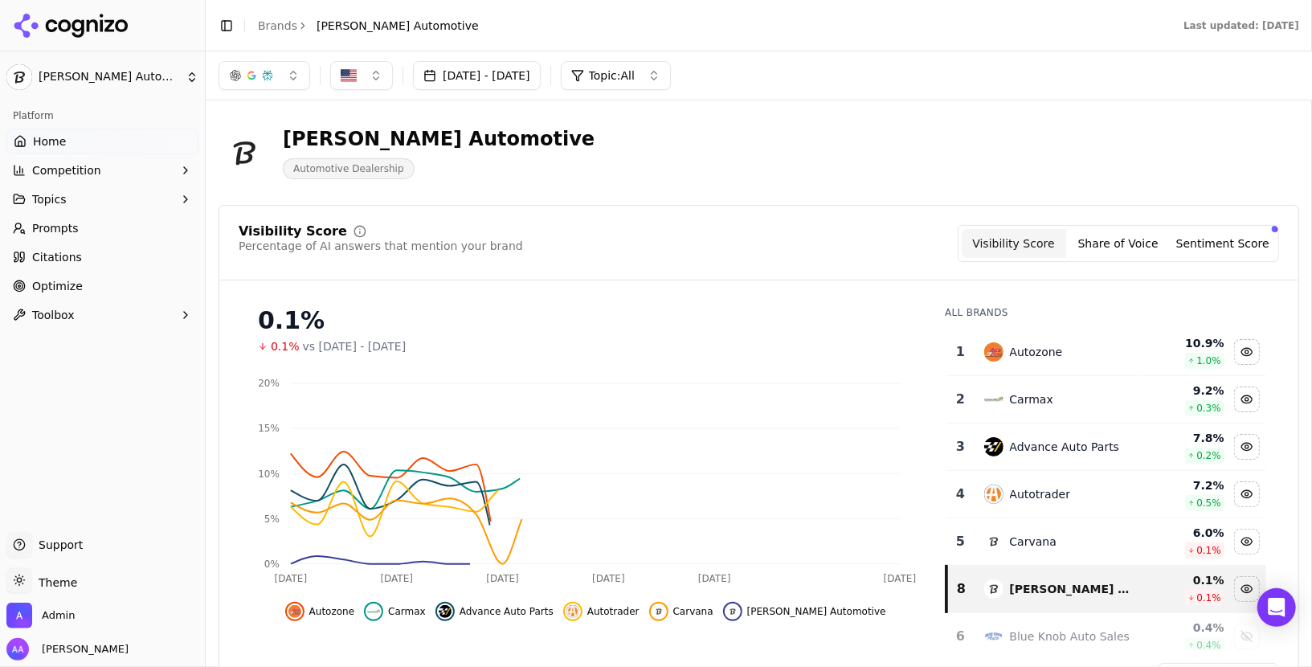
click at [112, 226] on link "Prompts" at bounding box center [102, 228] width 192 height 26
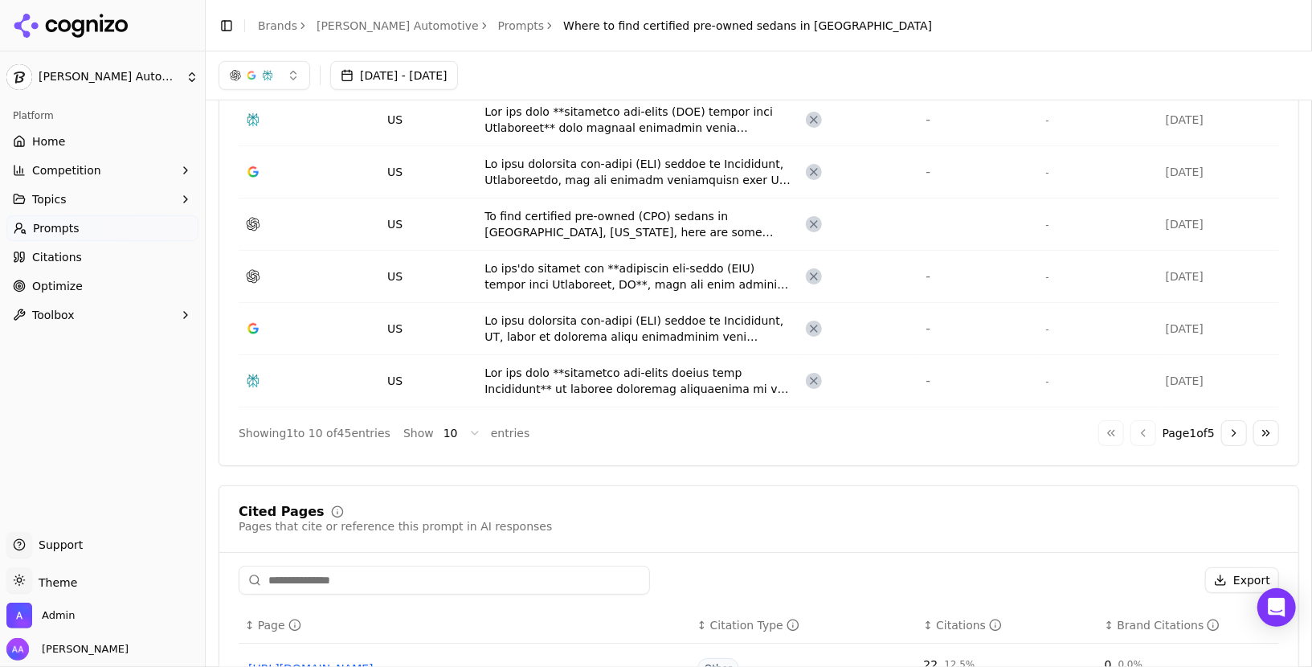
scroll to position [798, 0]
click at [633, 374] on div "Data table" at bounding box center [638, 383] width 308 height 32
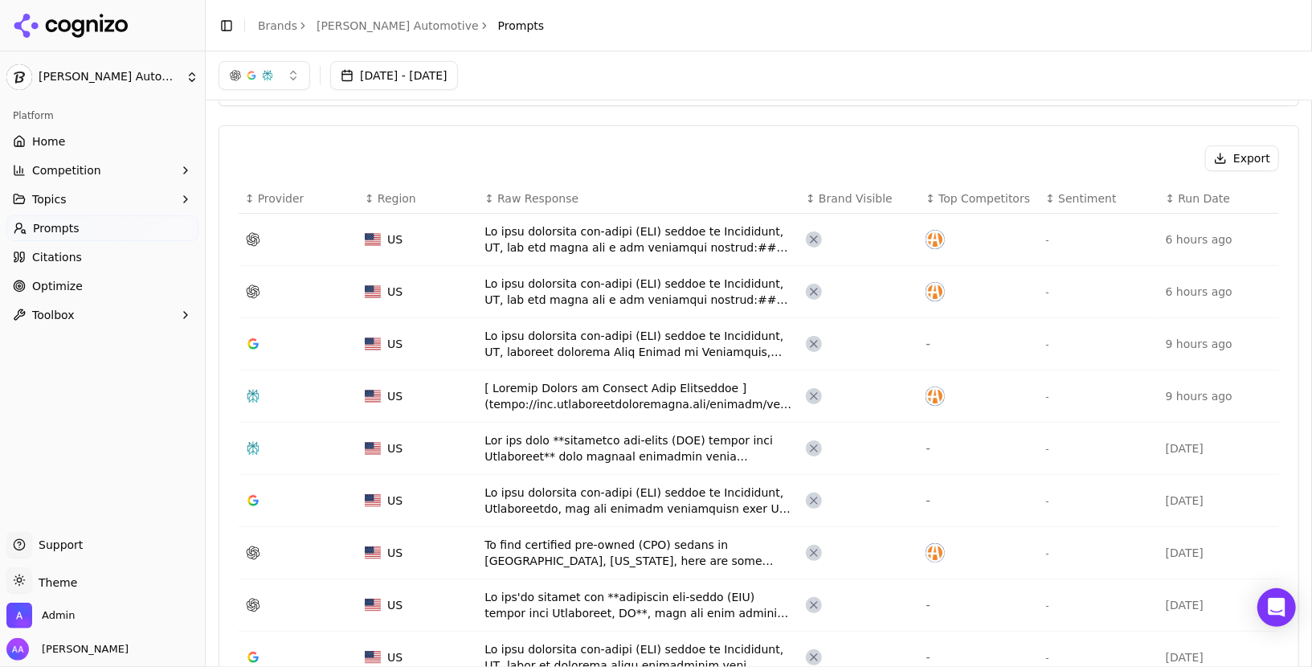
scroll to position [468, 0]
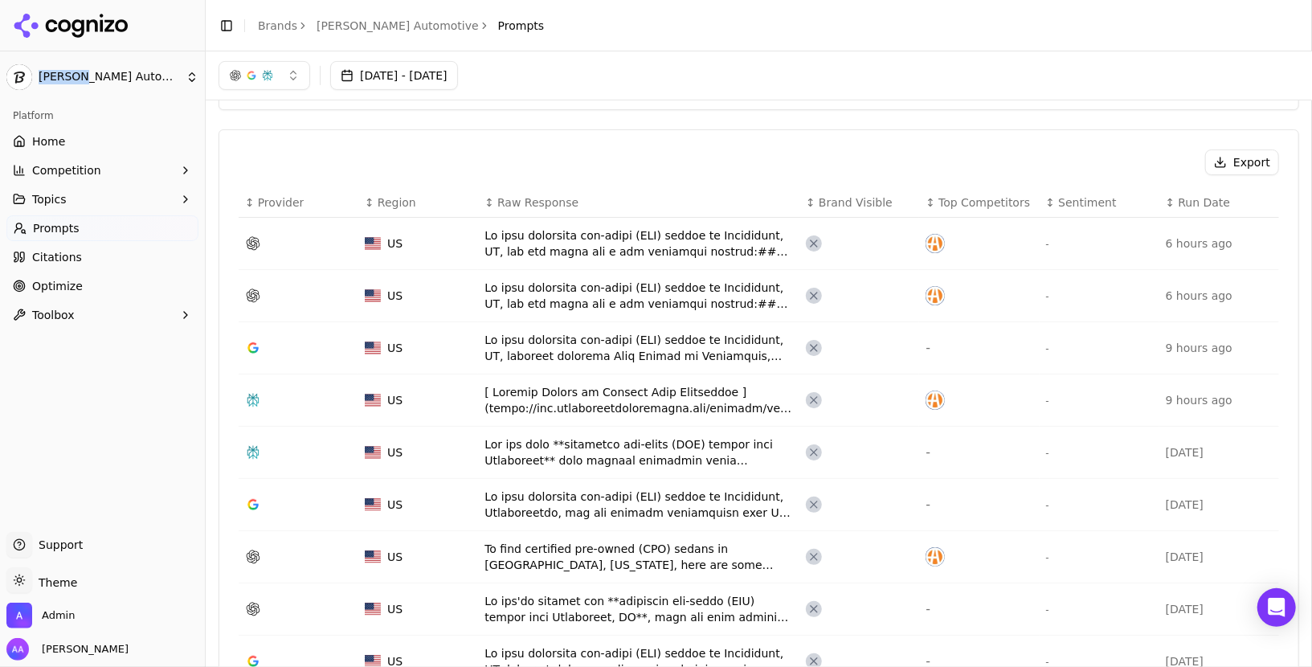
click at [629, 348] on div "Data table" at bounding box center [638, 348] width 308 height 32
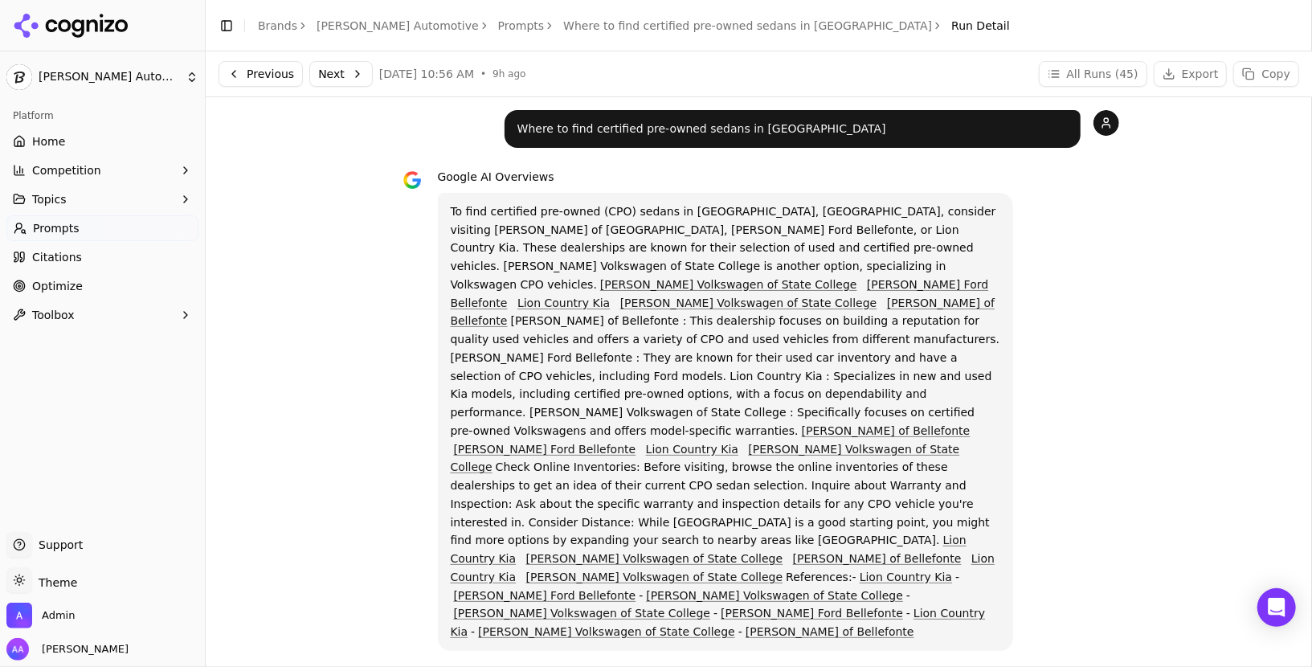
click at [389, 29] on link "[PERSON_NAME] Automotive" at bounding box center [398, 26] width 162 height 16
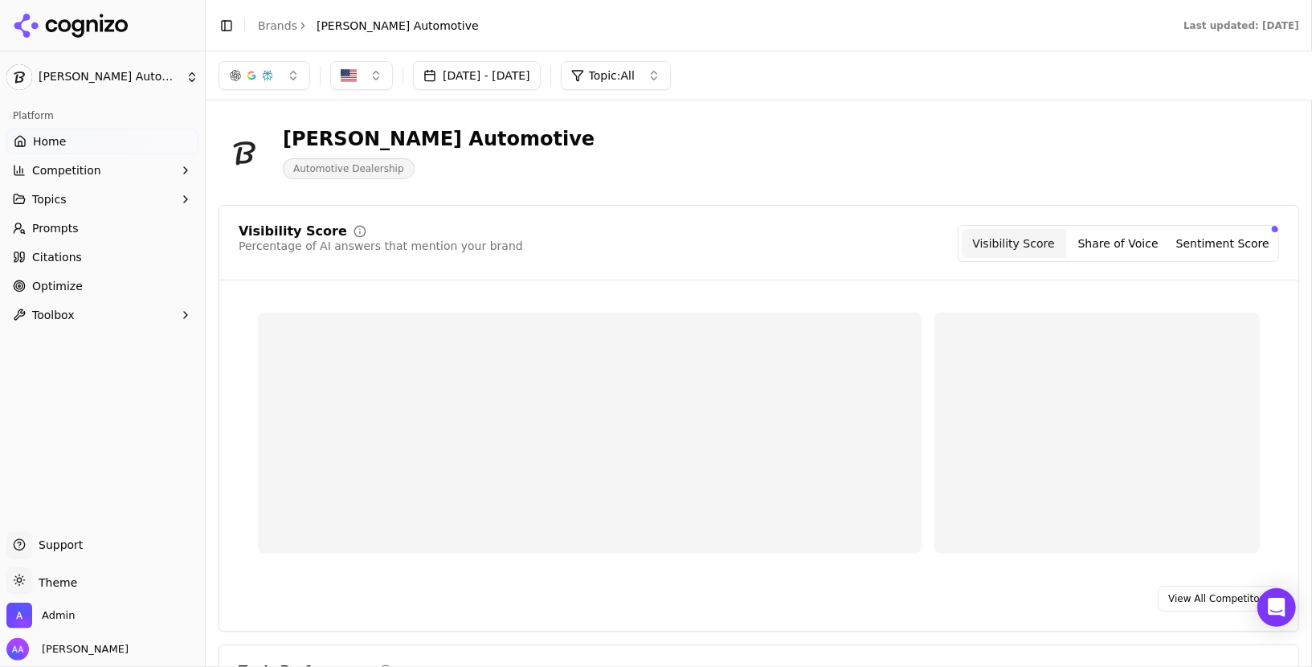
click at [269, 26] on link "Brands" at bounding box center [277, 25] width 39 height 13
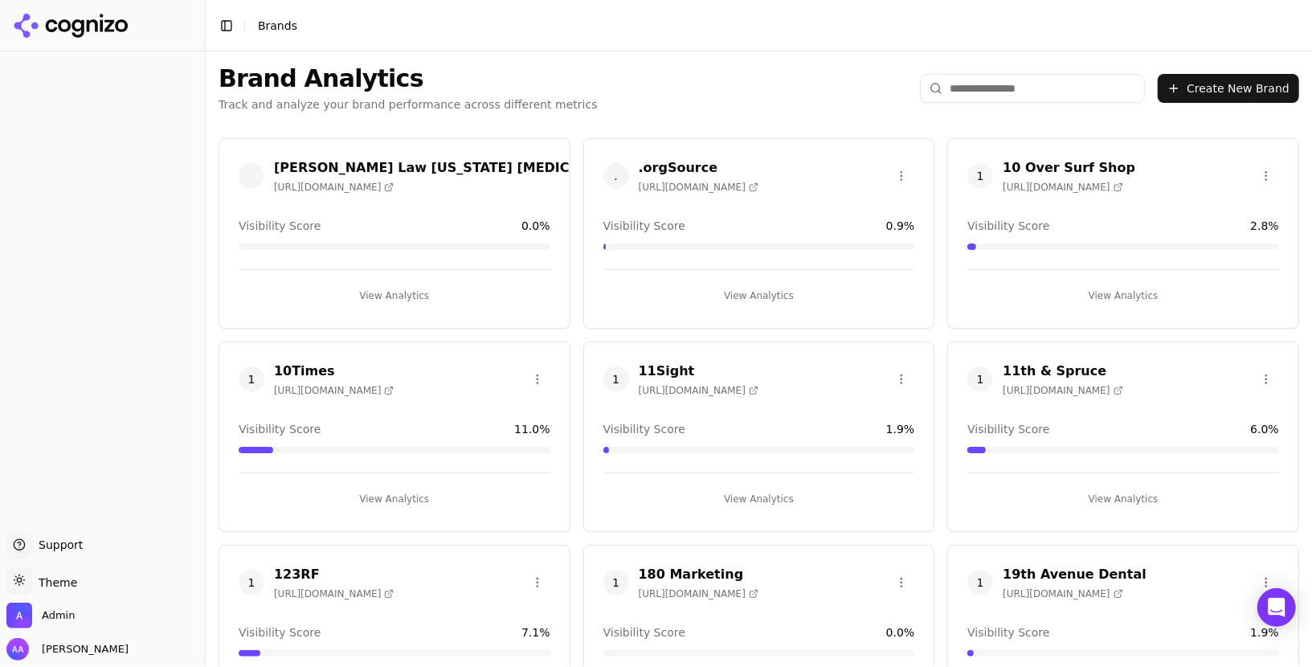
click at [979, 98] on input "search" at bounding box center [1032, 88] width 225 height 29
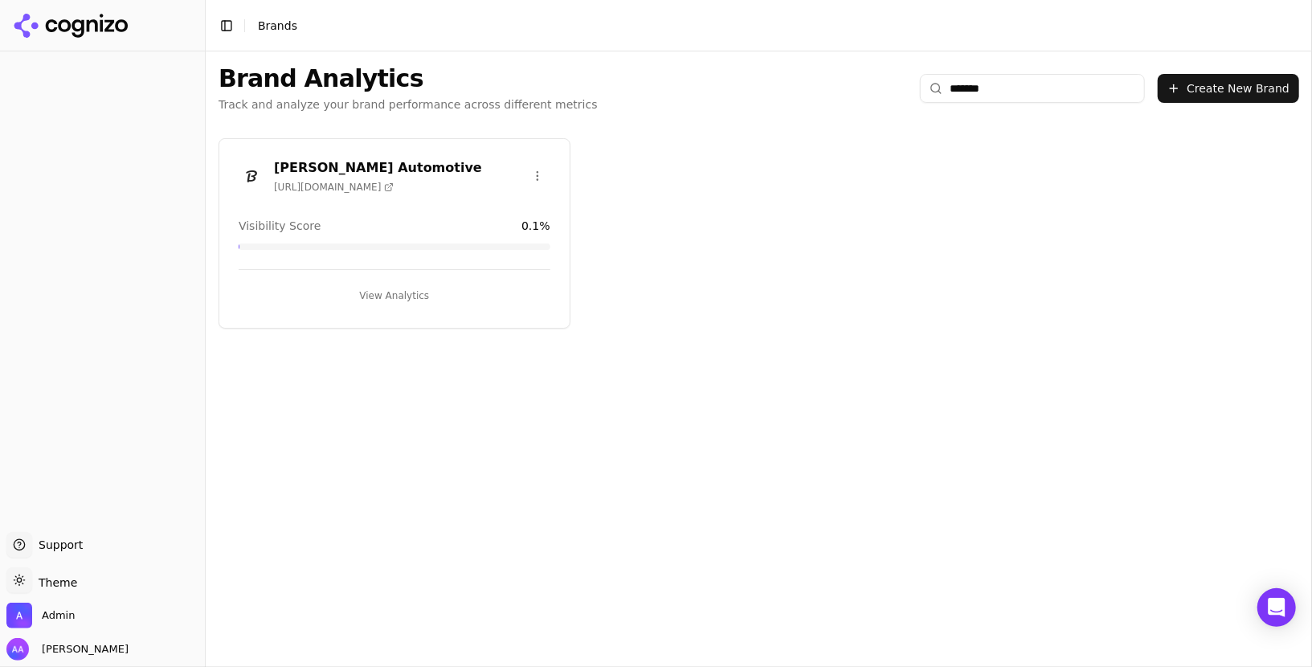
type input "*******"
click at [538, 173] on html "Support Support Toggle theme Theme Admin Alp Aysan Toggle Sidebar Brands Brand …" at bounding box center [656, 333] width 1312 height 667
click at [522, 204] on div "Edit Brand" at bounding box center [498, 208] width 95 height 26
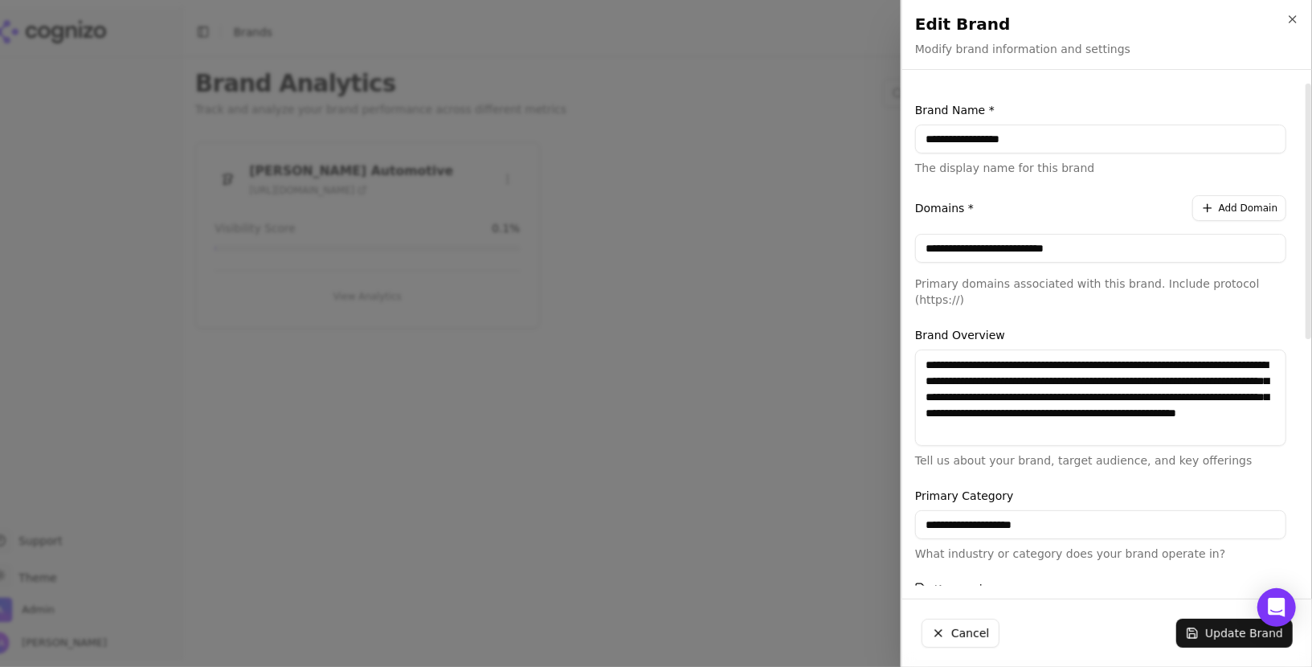
click at [998, 133] on input "**********" at bounding box center [1100, 139] width 371 height 29
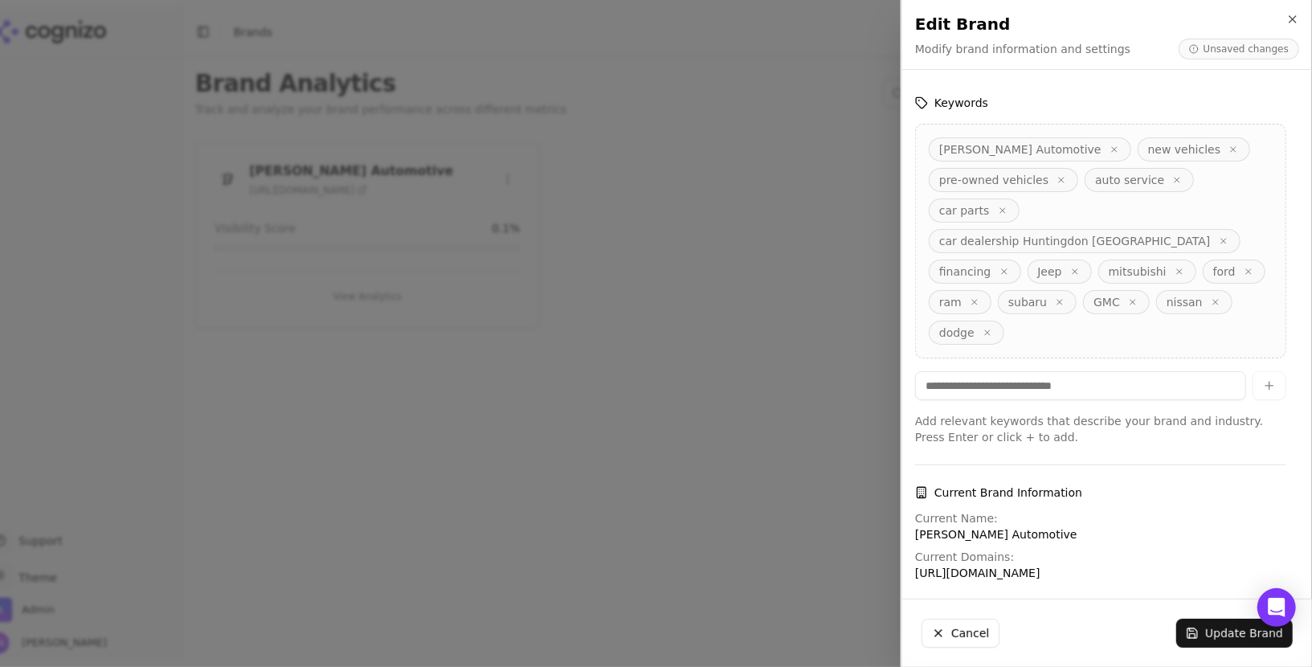
type input "**********"
click at [1241, 627] on button "Update Brand" at bounding box center [1234, 633] width 116 height 29
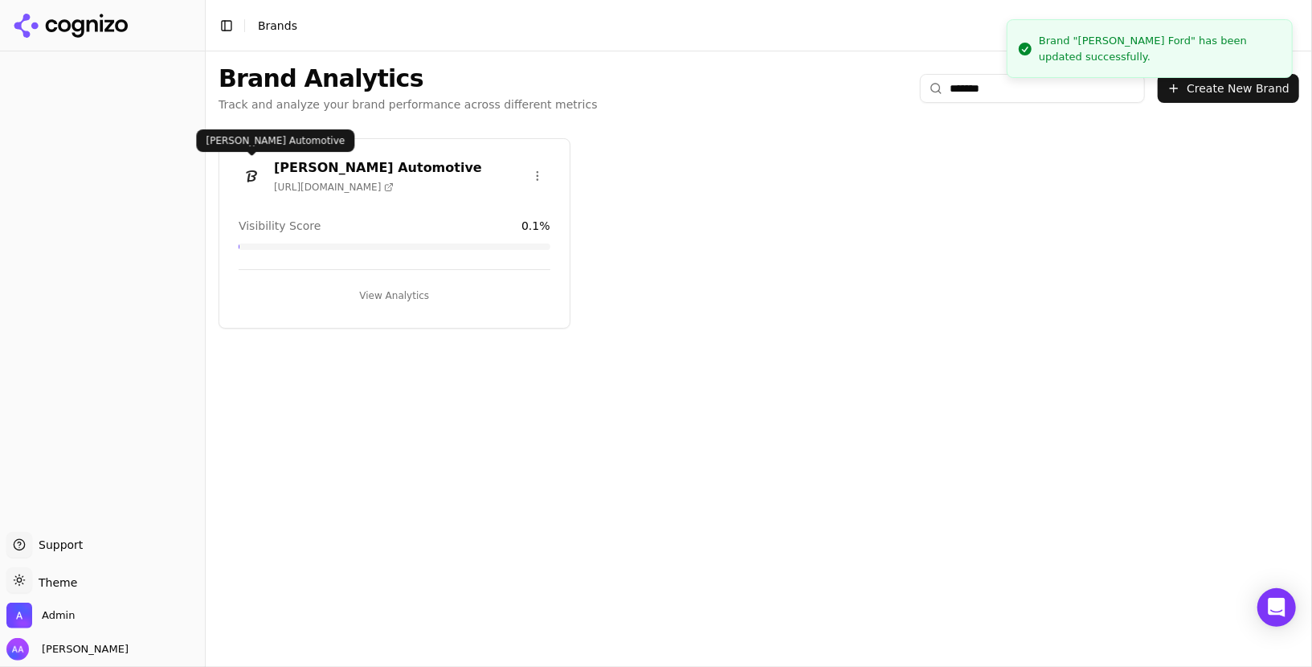
click at [254, 177] on img at bounding box center [252, 176] width 26 height 26
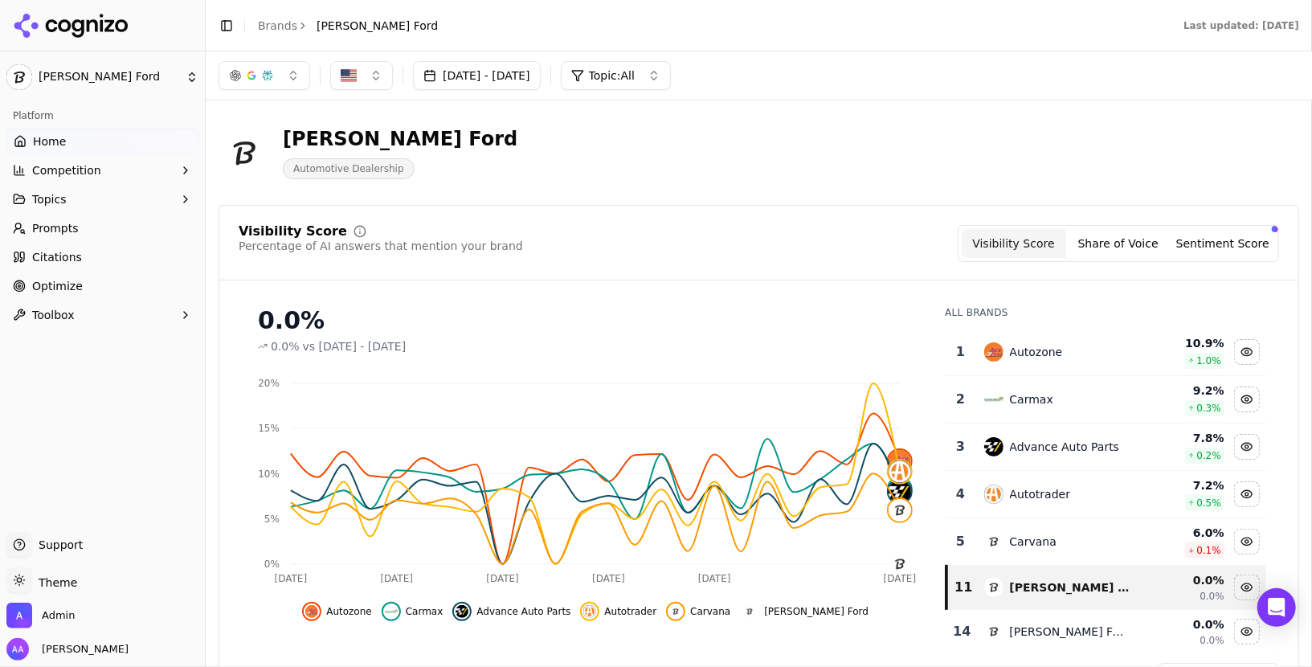
click at [725, 222] on div "Visibility Score Percentage of AI answers that mention your brand Visibility Sc…" at bounding box center [758, 457] width 1080 height 504
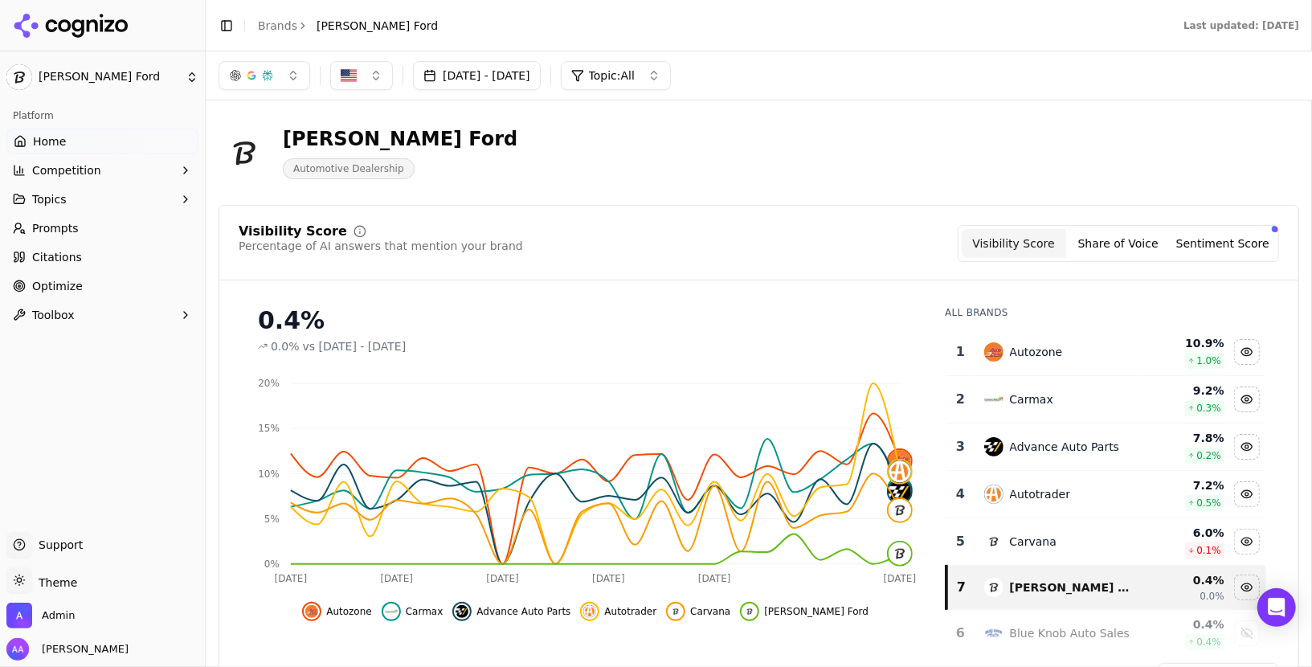
click at [715, 207] on div "Visibility Score Percentage of AI answers that mention your brand Visibility Sc…" at bounding box center [758, 457] width 1080 height 504
click at [288, 29] on link "Brands" at bounding box center [277, 25] width 39 height 13
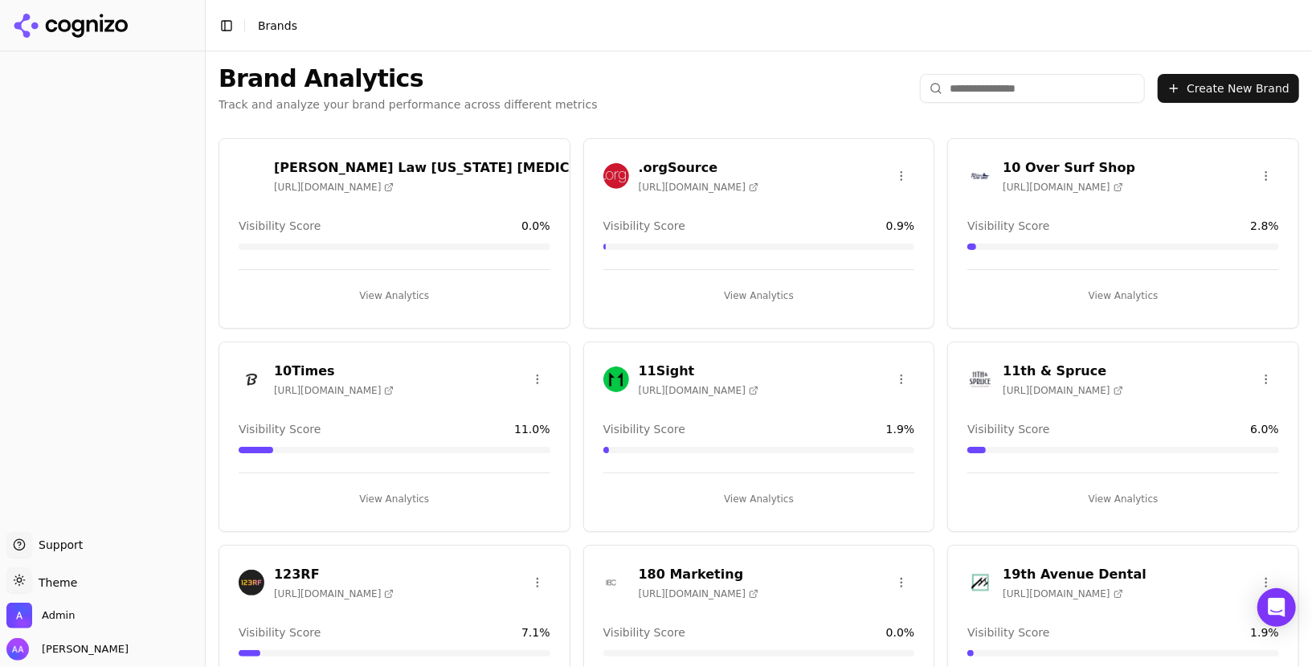
click at [994, 88] on input "search" at bounding box center [1032, 88] width 225 height 29
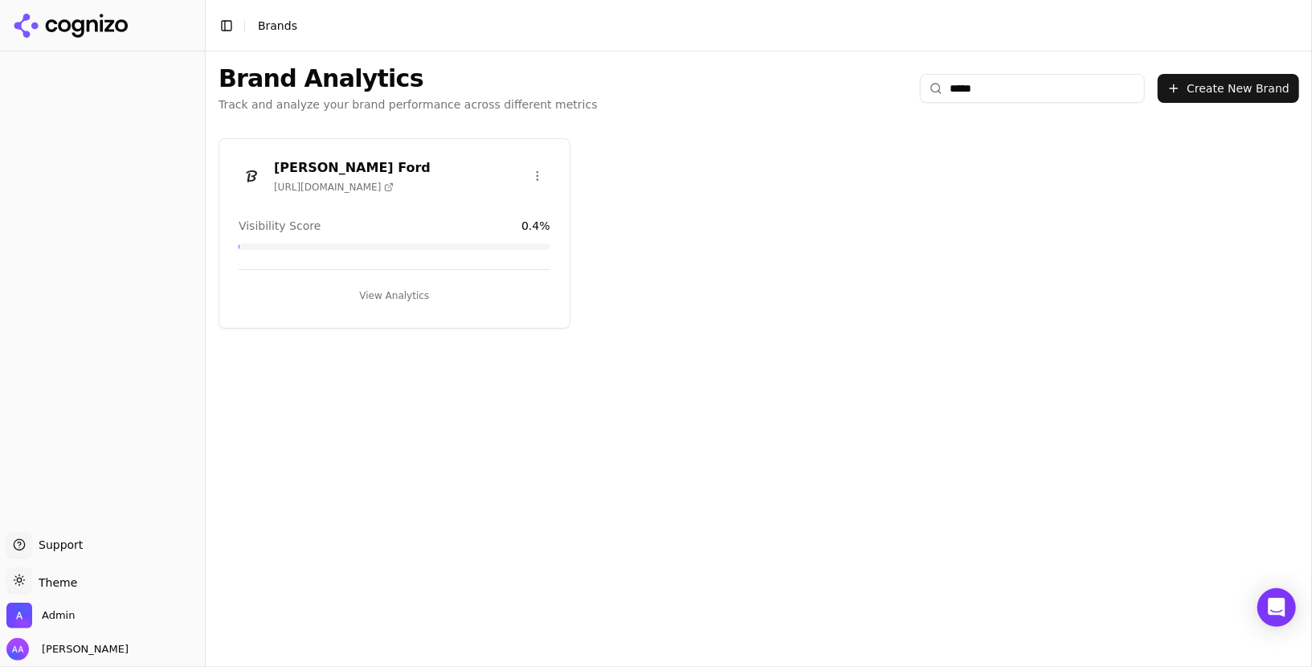
type input "*****"
click at [534, 178] on html "Support Support Toggle theme Theme Admin Alp Aysan Toggle Sidebar Brands Brand …" at bounding box center [656, 333] width 1312 height 667
click at [522, 206] on div "Edit Brand" at bounding box center [498, 208] width 95 height 26
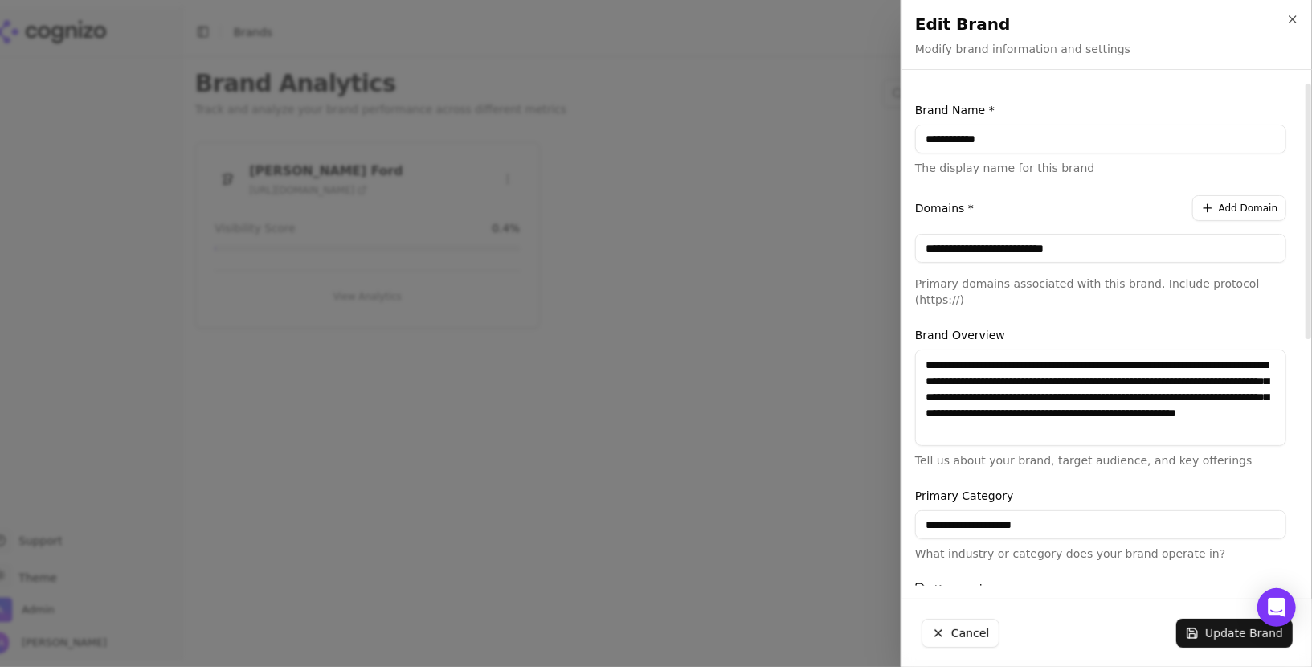
click at [986, 137] on input "**********" at bounding box center [1100, 139] width 371 height 29
type input "**********"
click at [1203, 633] on button "Update Brand" at bounding box center [1234, 633] width 116 height 29
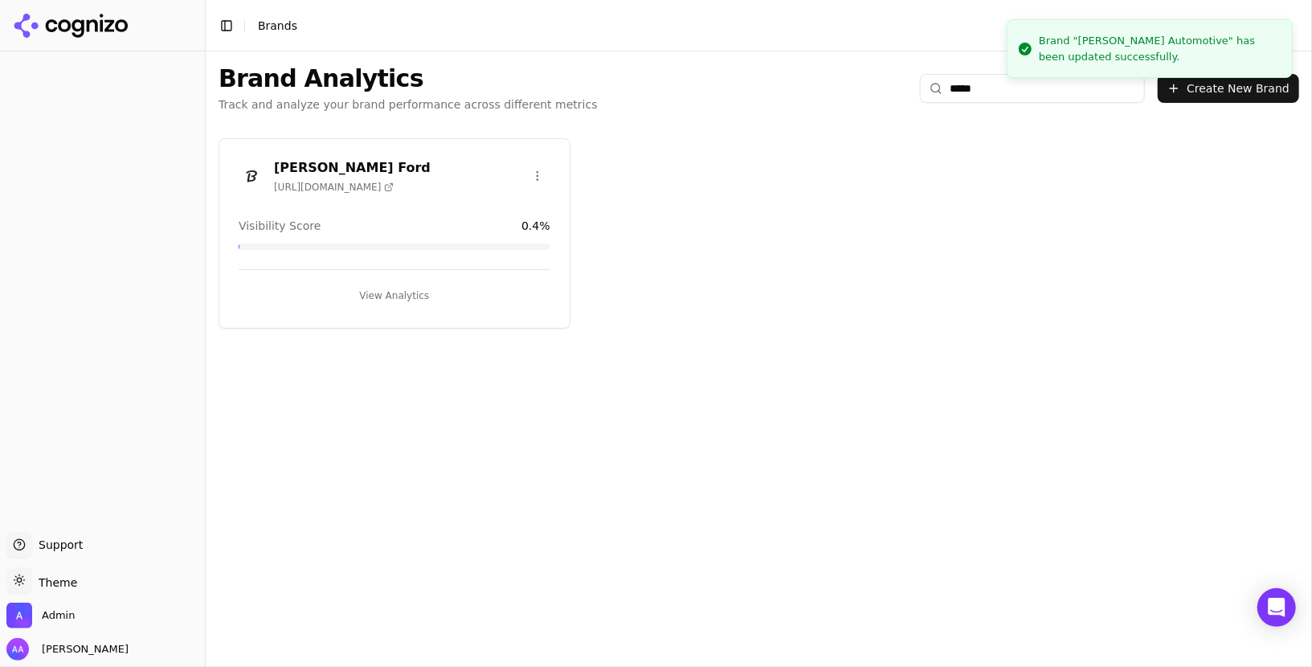
click at [762, 243] on div "[PERSON_NAME] [URL][DOMAIN_NAME] Visibility Score 0.4 % View Analytics" at bounding box center [759, 233] width 1106 height 216
click at [248, 176] on img at bounding box center [252, 176] width 26 height 26
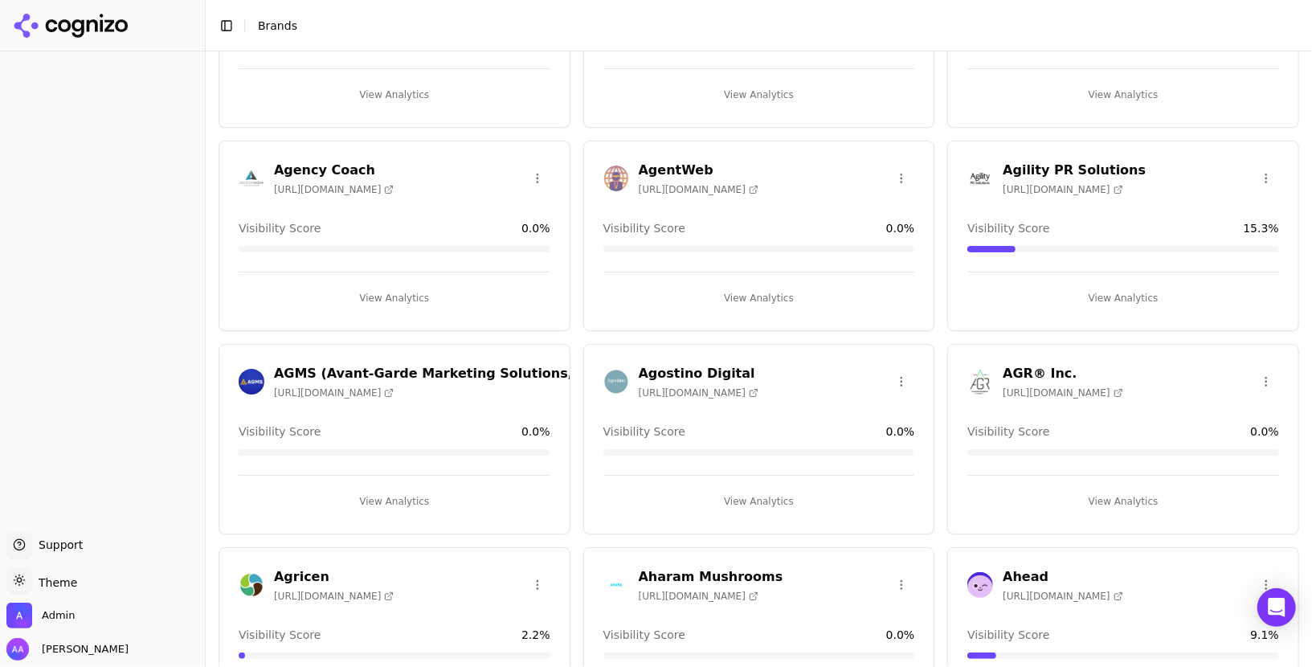
scroll to position [3731, 0]
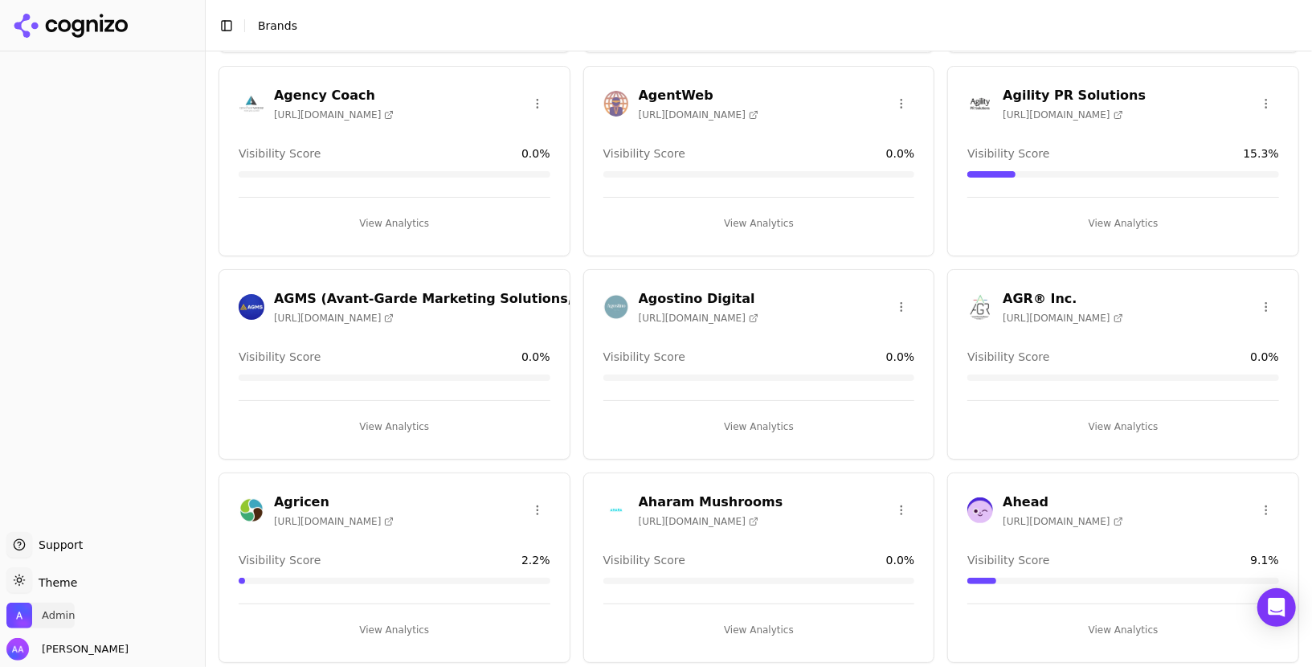
click at [71, 619] on span "Admin" at bounding box center [58, 615] width 33 height 14
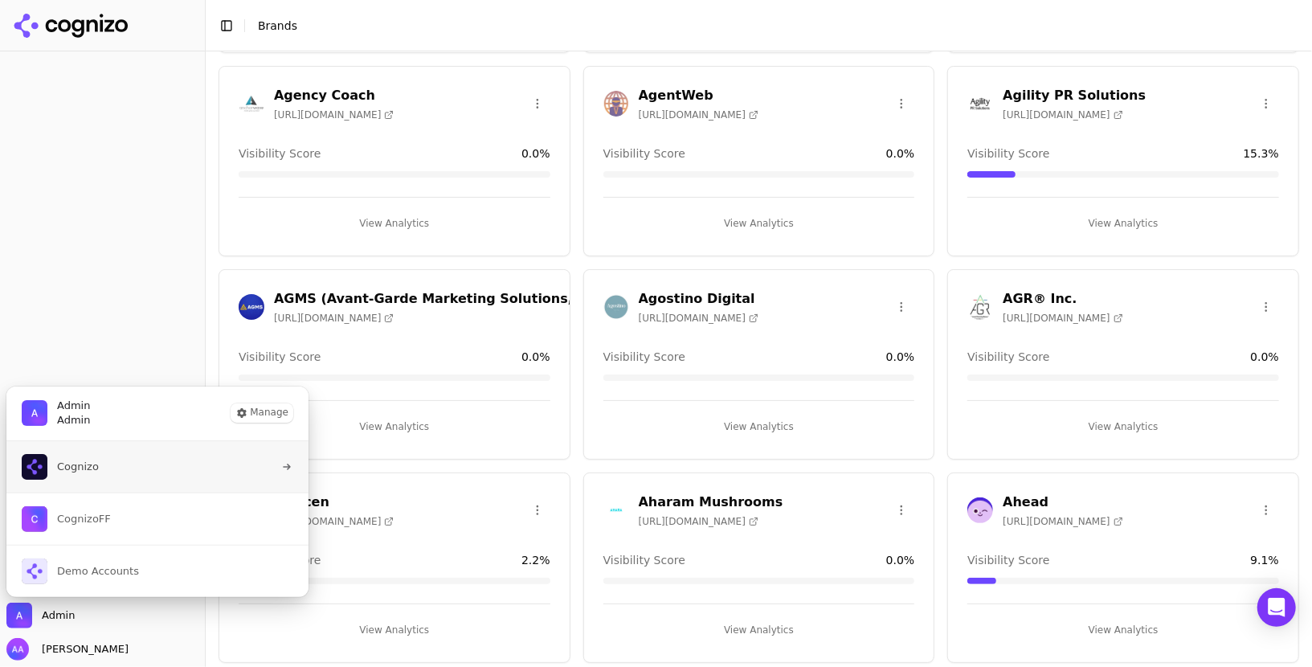
click at [116, 475] on button "Cognizo" at bounding box center [158, 466] width 304 height 51
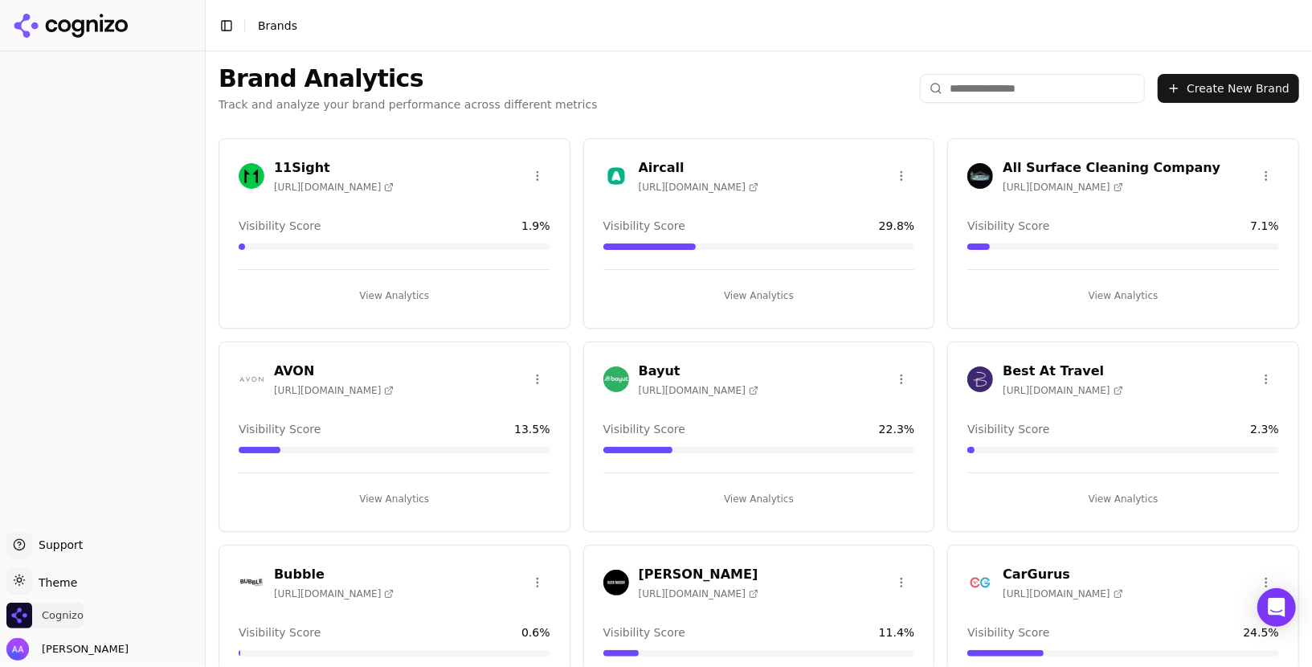
click at [40, 615] on span "Cognizo" at bounding box center [44, 615] width 77 height 26
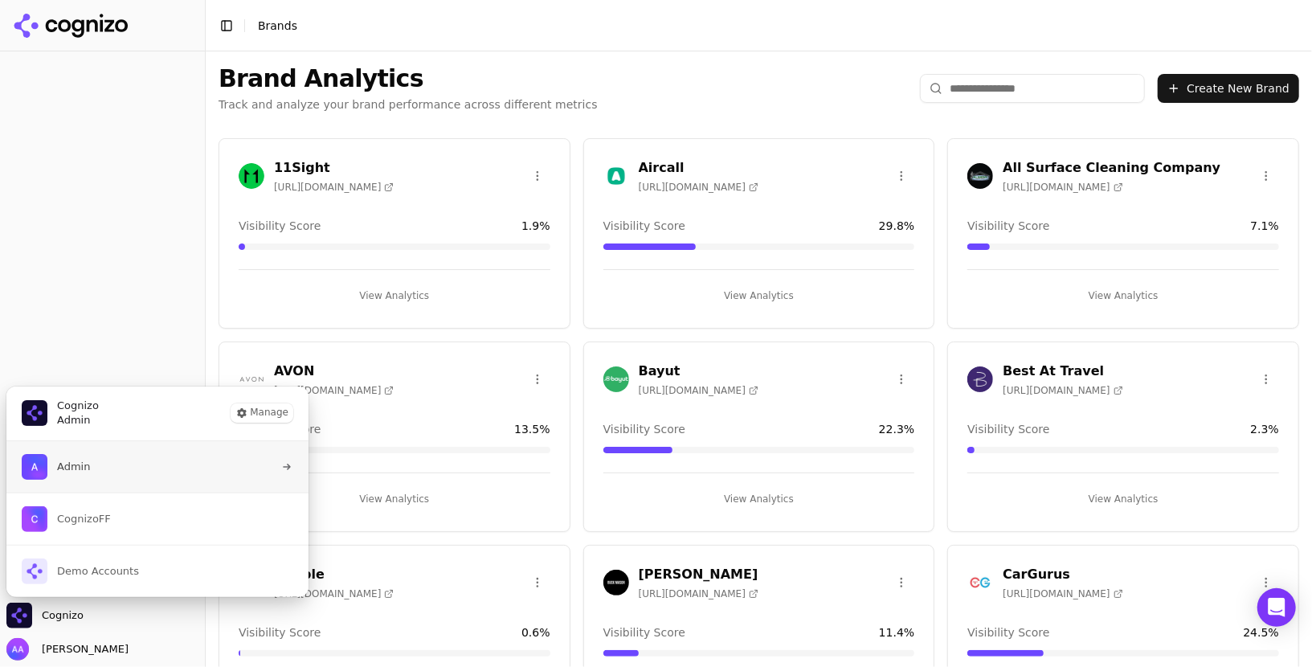
click at [120, 464] on button "Admin" at bounding box center [158, 466] width 304 height 51
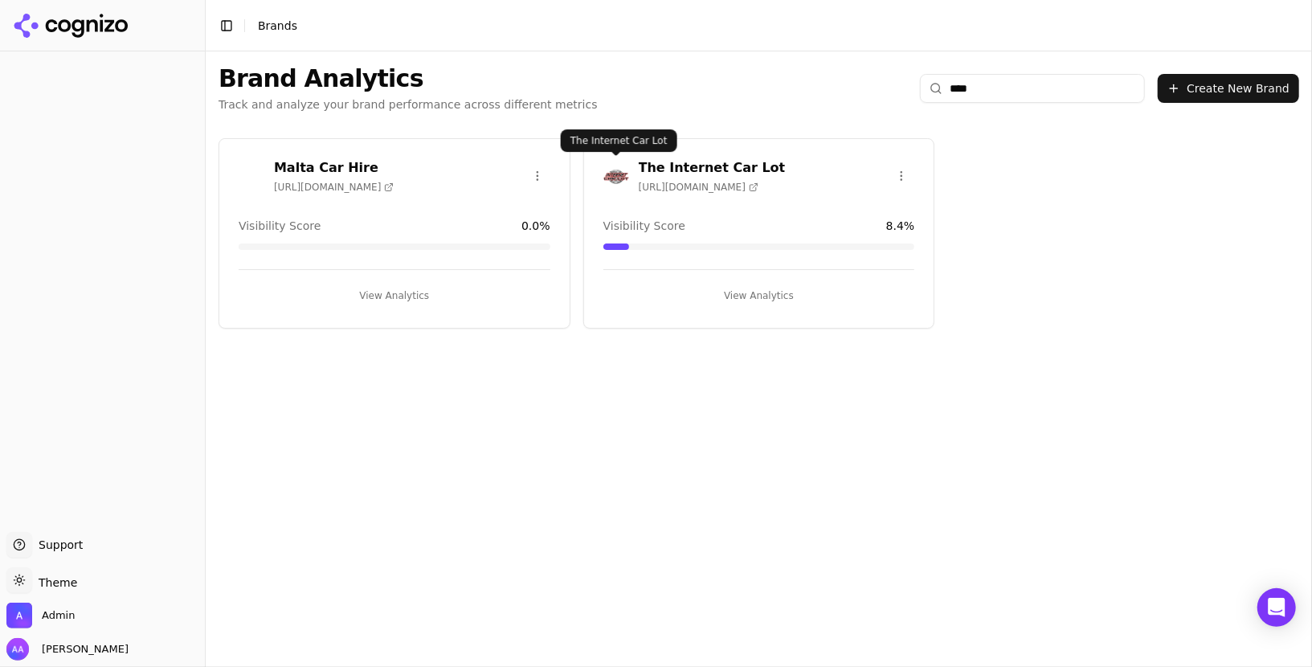
type input "***"
click at [617, 167] on img at bounding box center [616, 176] width 26 height 26
